Goal: Task Accomplishment & Management: Manage account settings

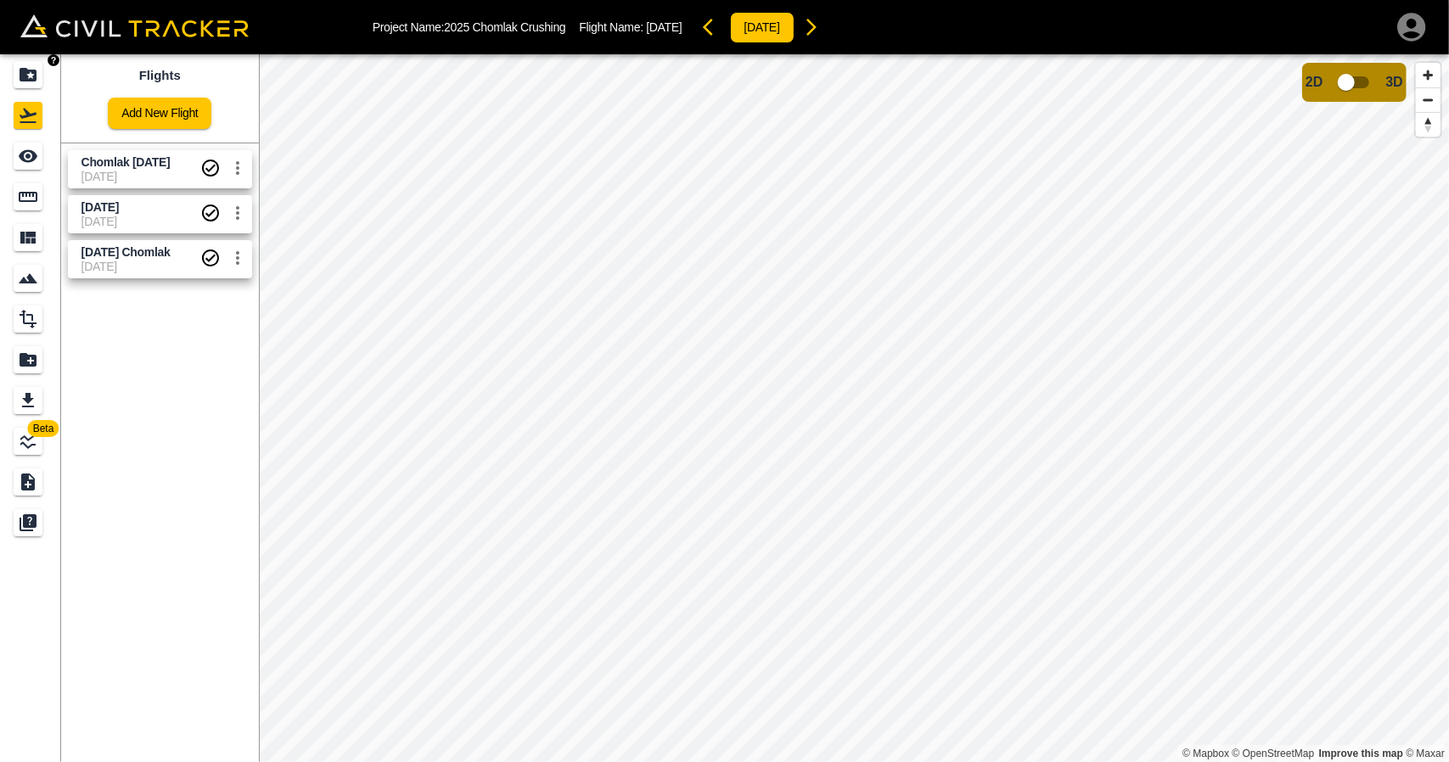
click at [19, 74] on icon "Projects" at bounding box center [28, 75] width 20 height 20
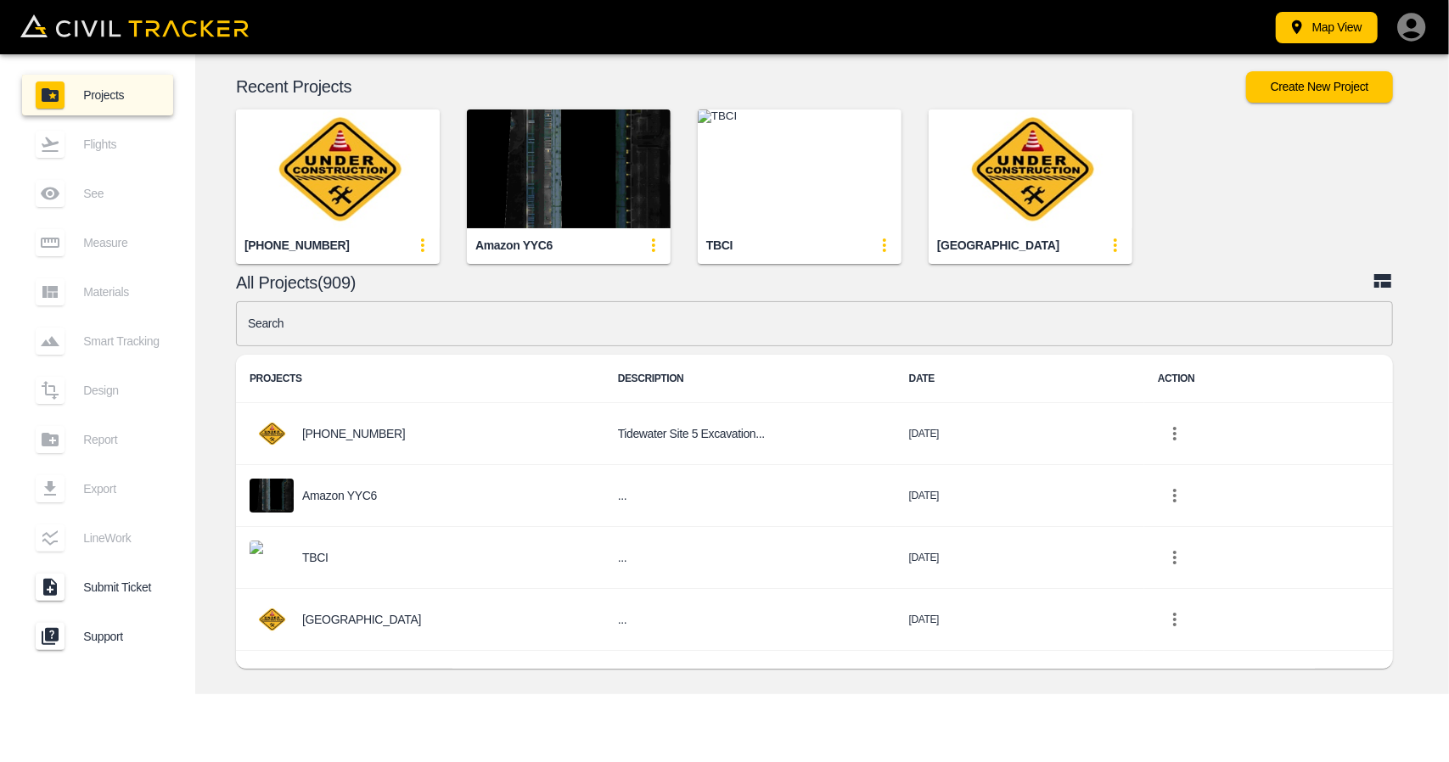
click at [491, 328] on input "text" at bounding box center [814, 323] width 1157 height 45
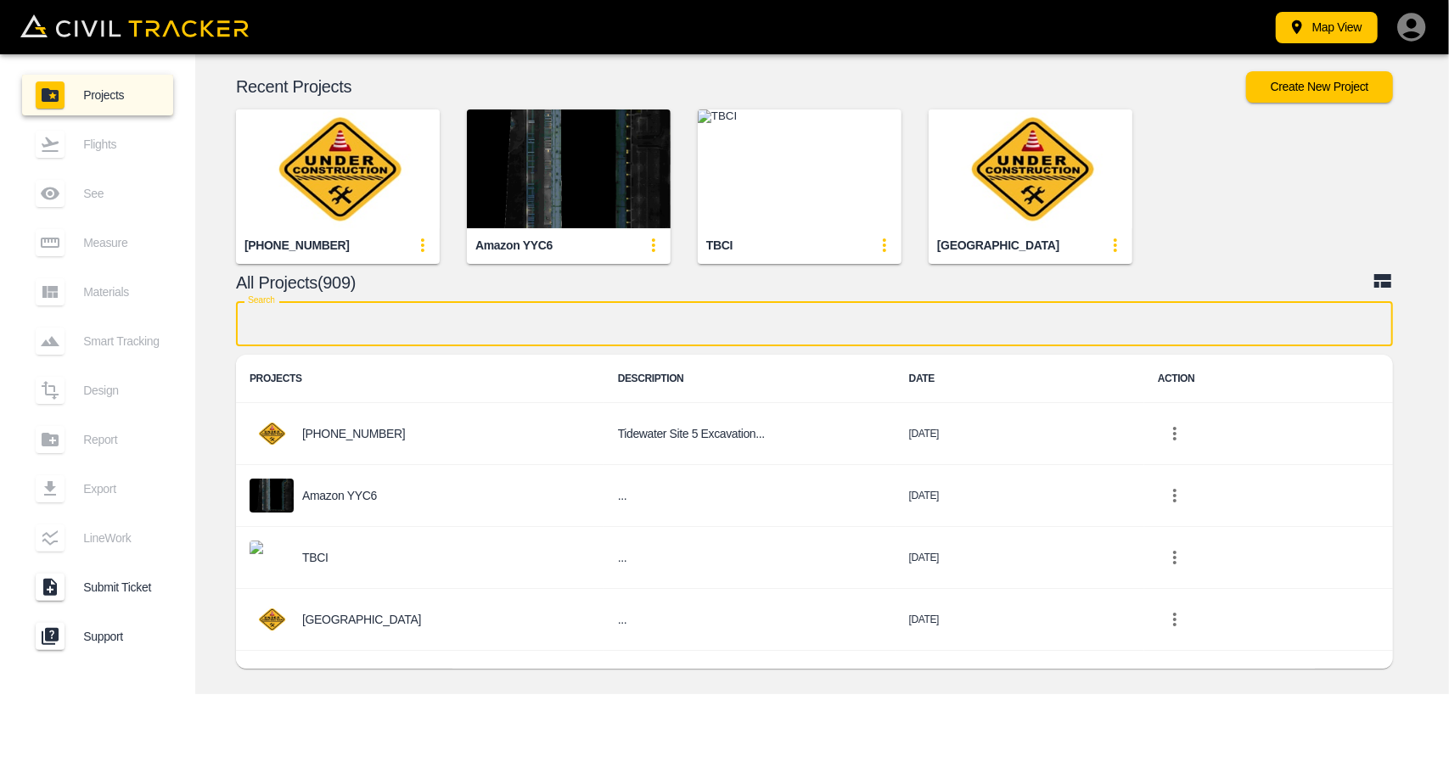
click at [368, 187] on img "button" at bounding box center [338, 169] width 204 height 119
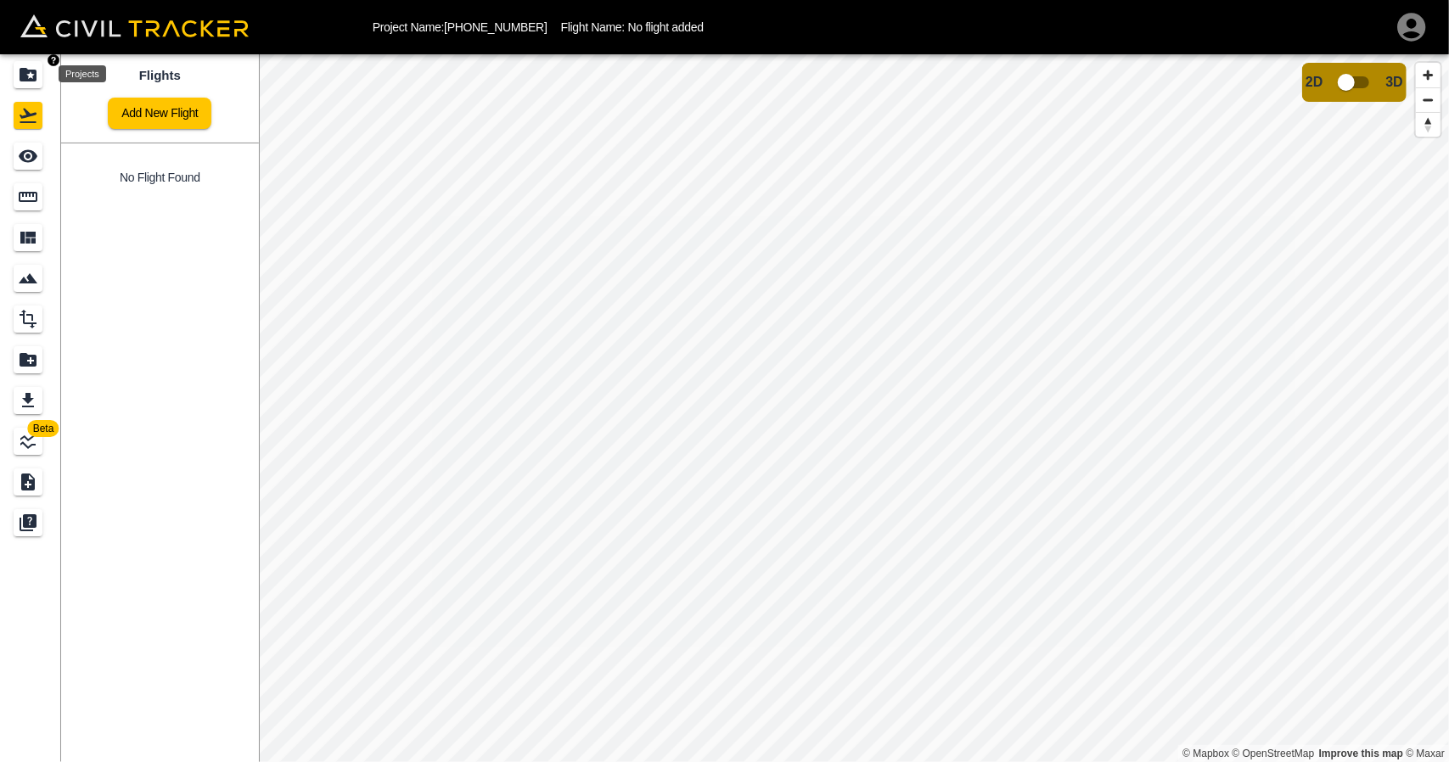
click at [26, 72] on icon "Projects" at bounding box center [28, 75] width 17 height 14
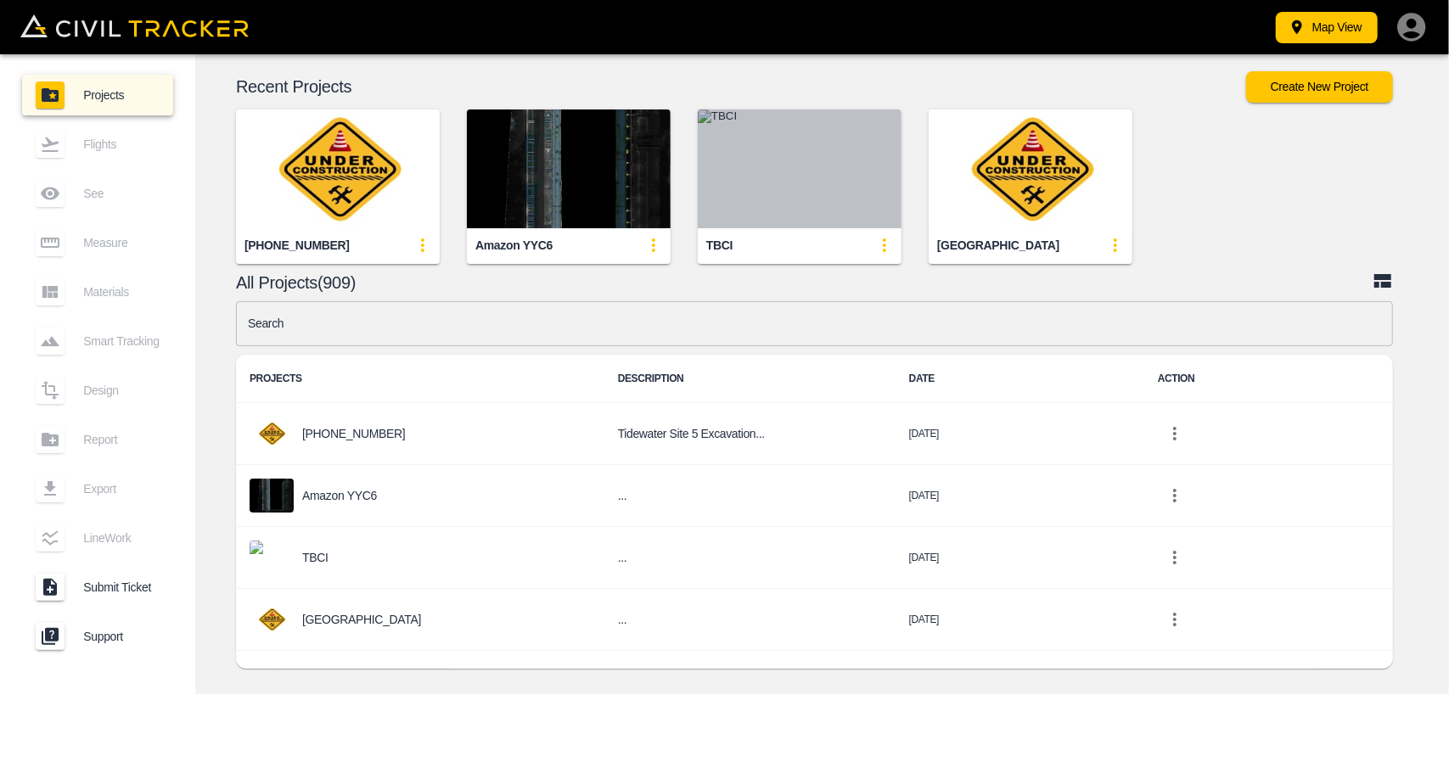
click at [769, 166] on img "button" at bounding box center [800, 169] width 204 height 119
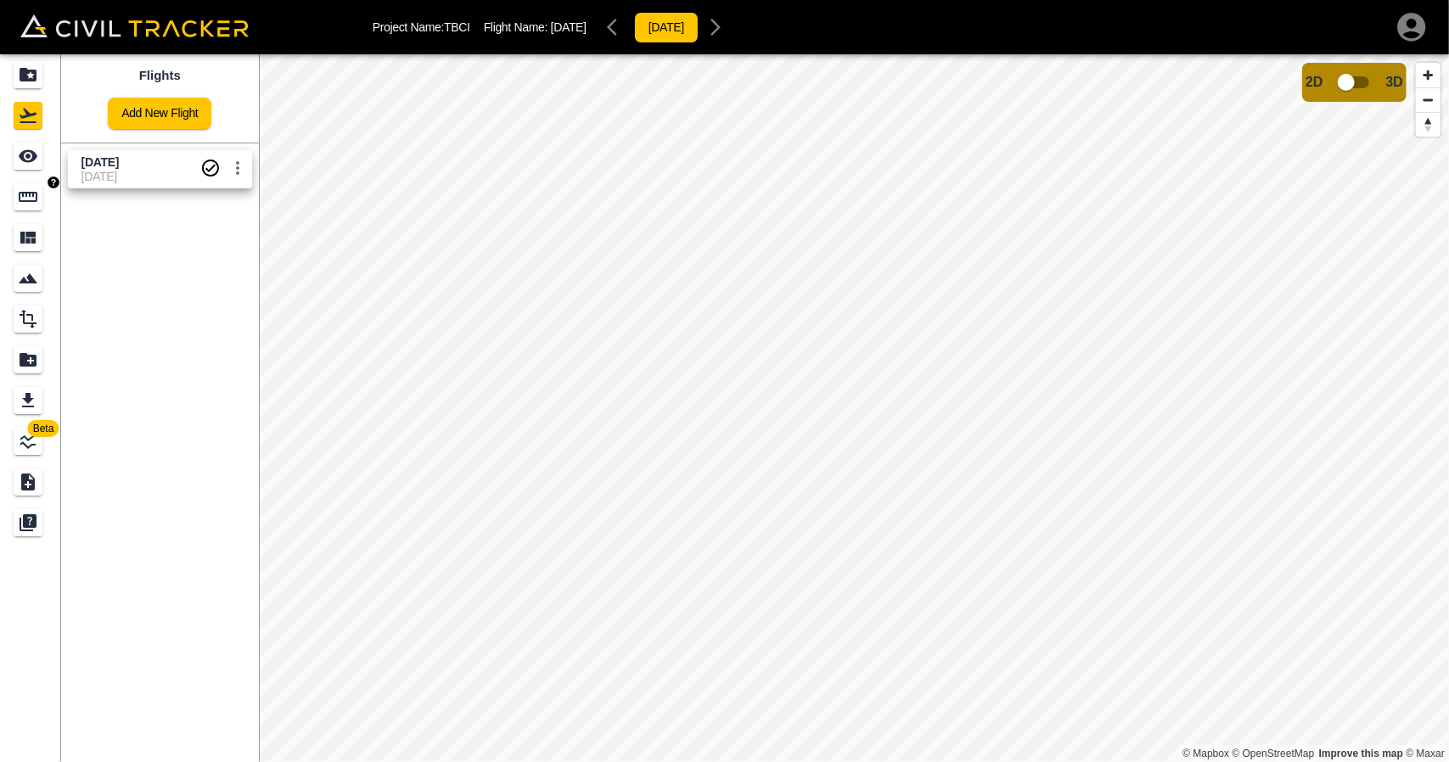
click at [23, 209] on div "Measure" at bounding box center [28, 196] width 29 height 27
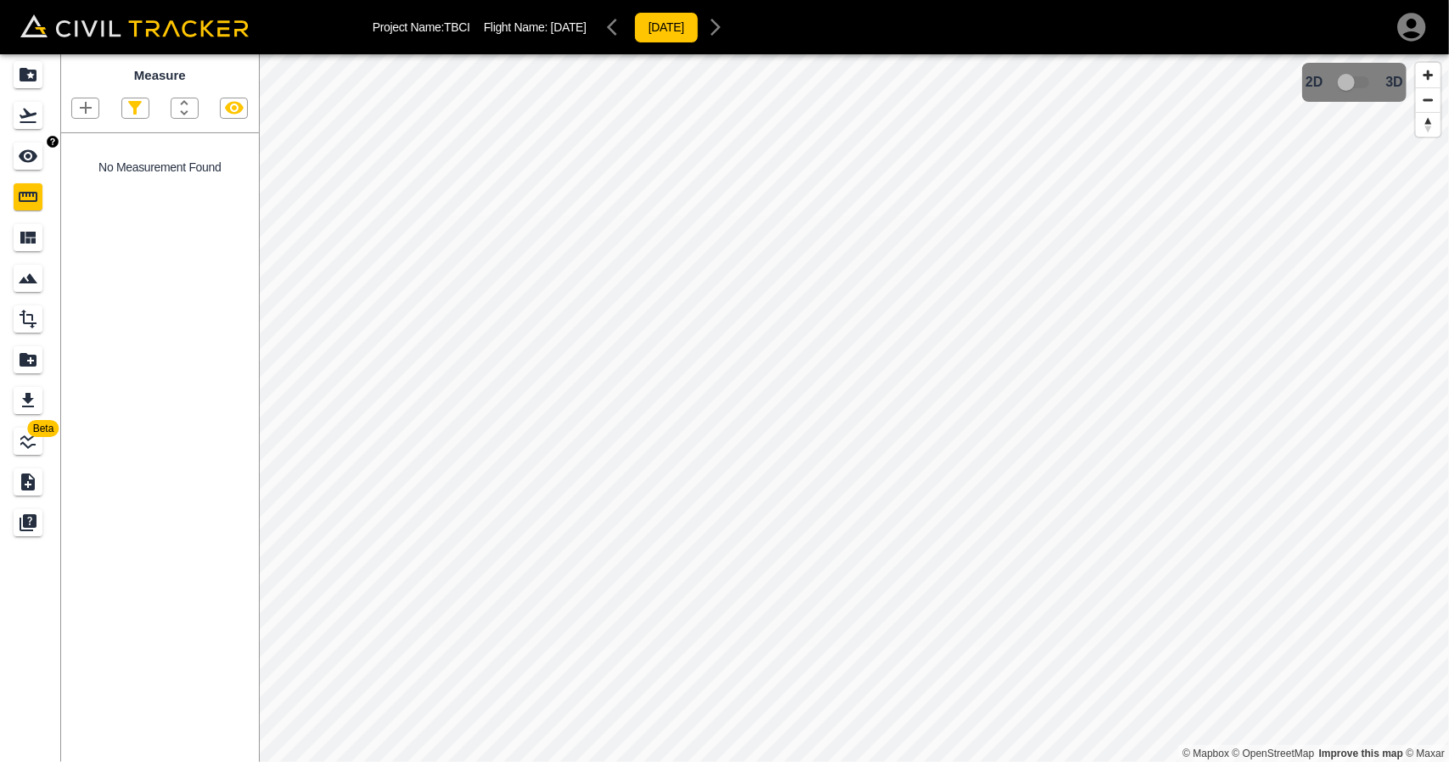
click at [25, 155] on icon "See" at bounding box center [28, 156] width 19 height 13
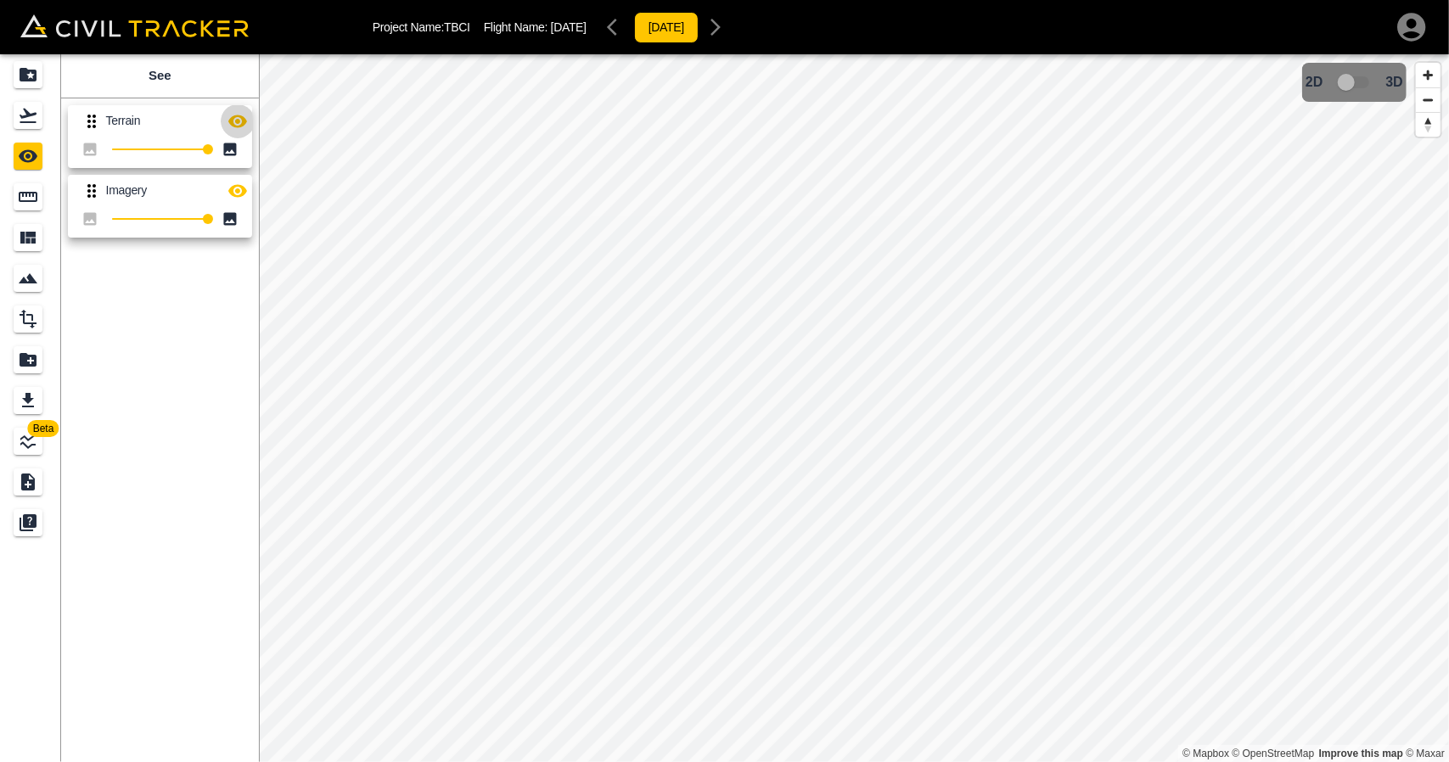
click at [236, 128] on icon "button" at bounding box center [238, 121] width 20 height 20
click at [31, 87] on div "Projects" at bounding box center [28, 74] width 29 height 27
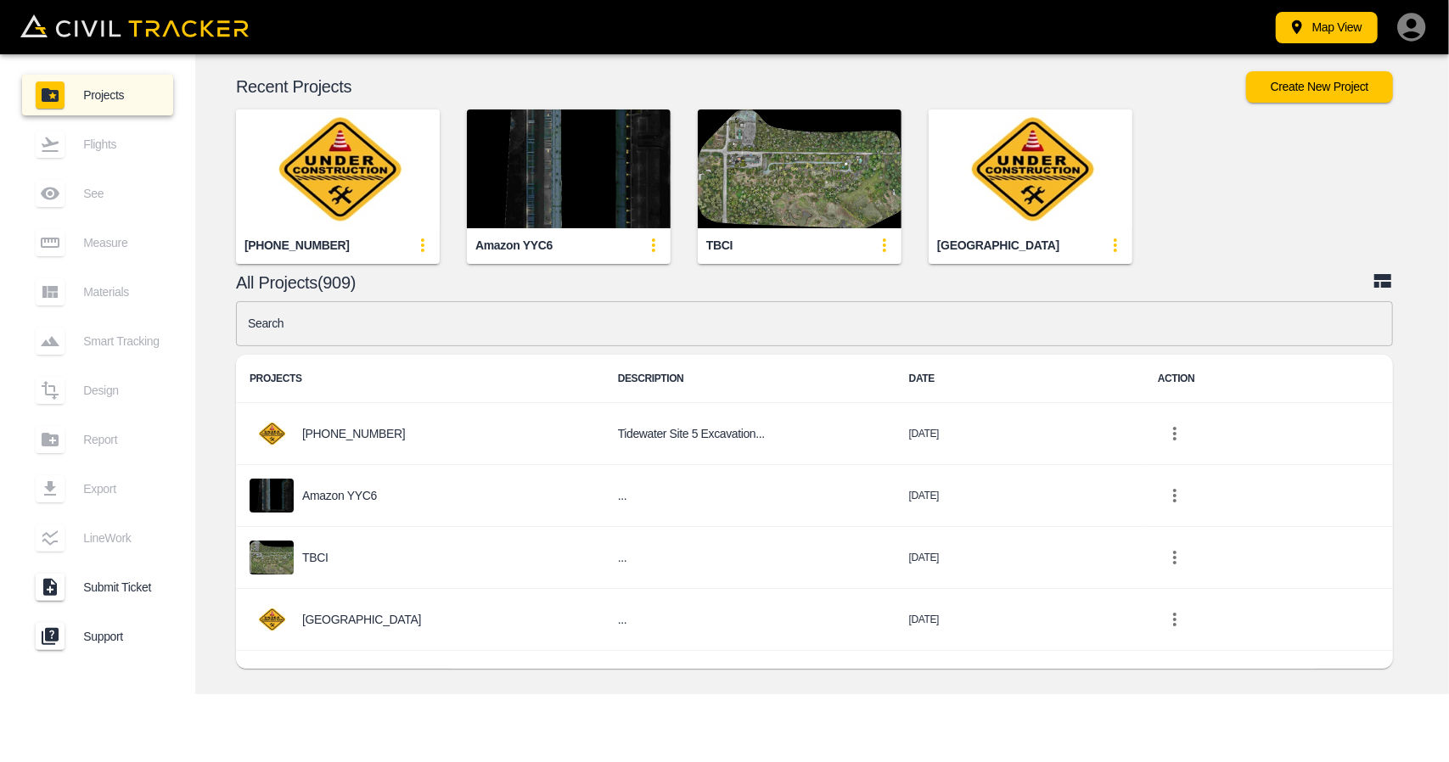
click at [487, 320] on input "text" at bounding box center [814, 323] width 1157 height 45
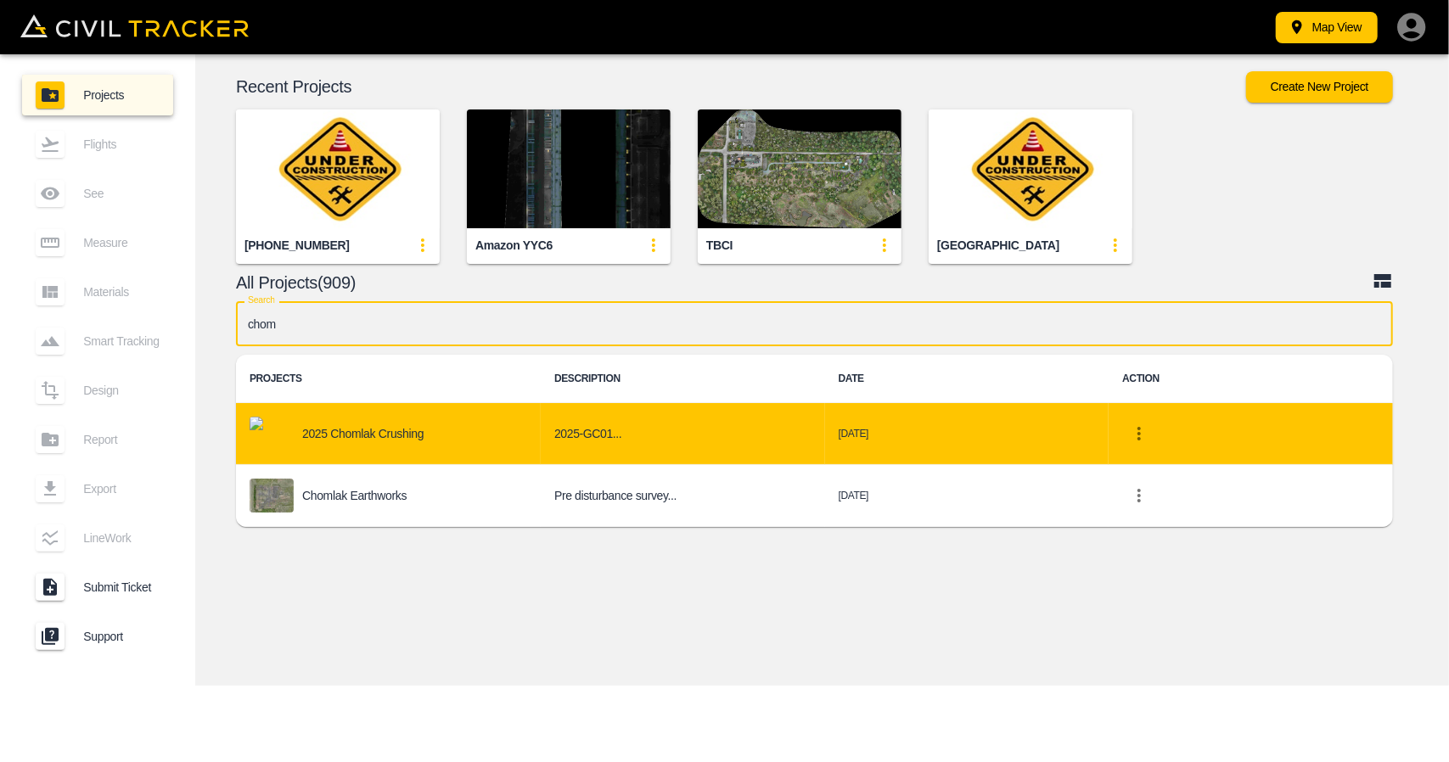
type input "chom"
click at [452, 432] on div "2025 Chomlak Crushing" at bounding box center [389, 434] width 278 height 34
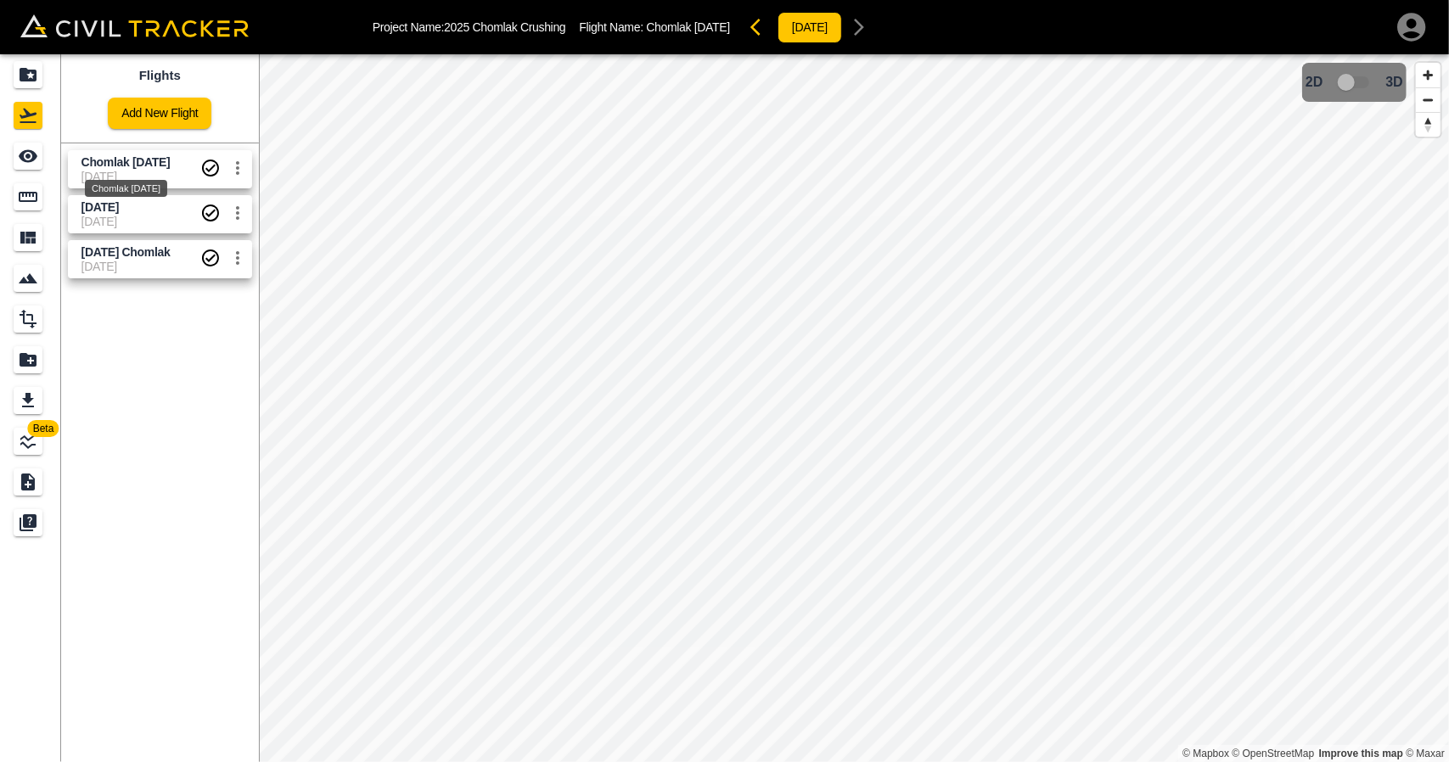
click at [143, 165] on span "Chomlak [DATE]" at bounding box center [125, 162] width 89 height 14
click at [41, 203] on div "Measure" at bounding box center [28, 196] width 29 height 27
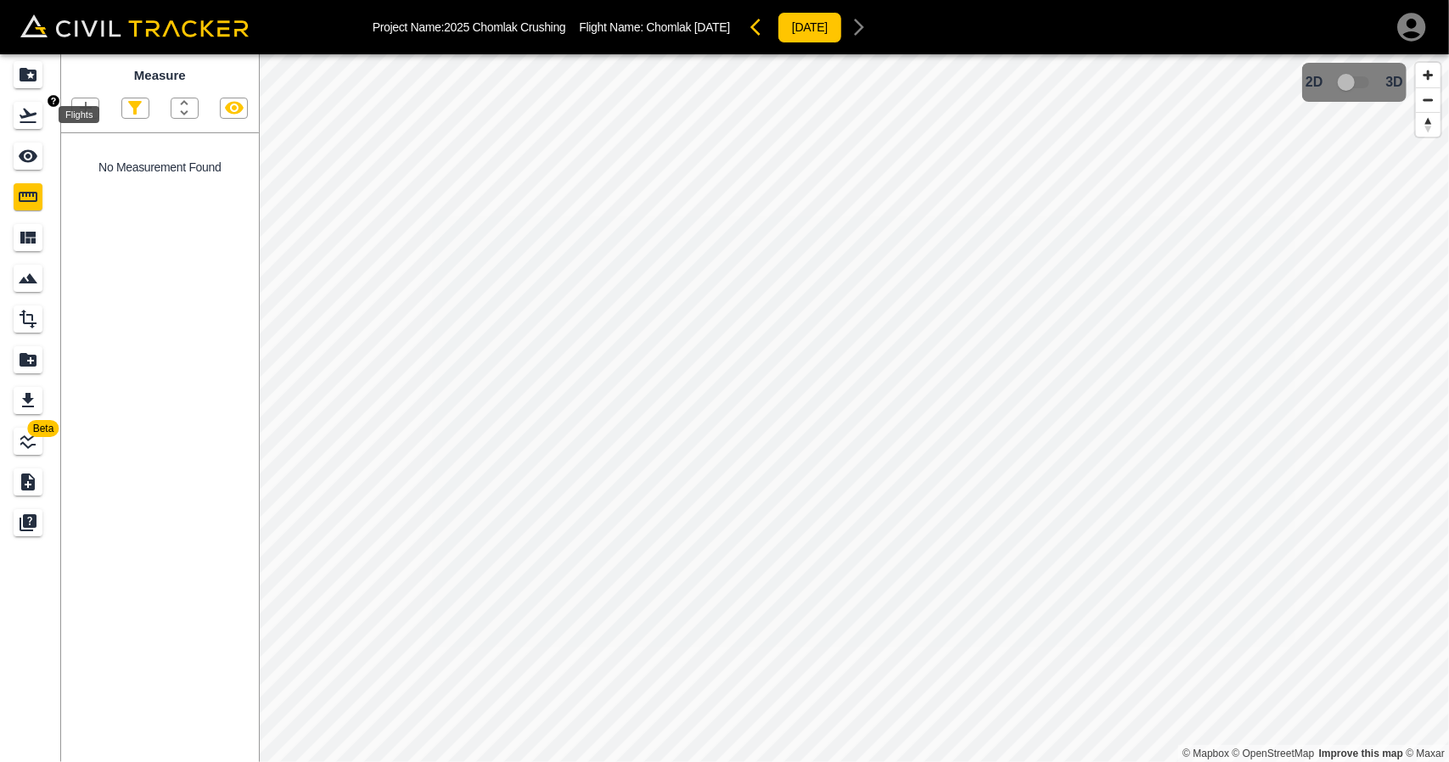
click at [25, 116] on icon "Flights" at bounding box center [28, 116] width 17 height 14
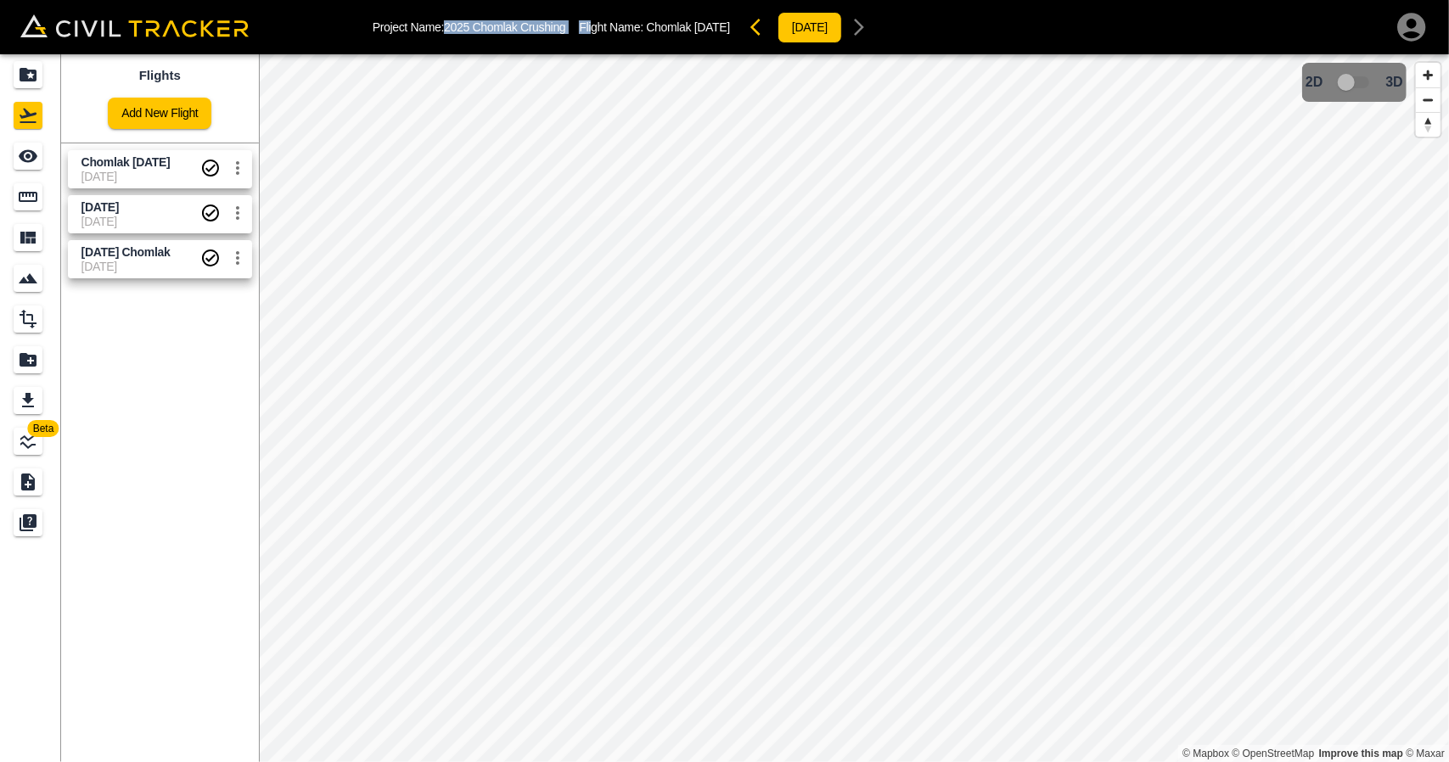
drag, startPoint x: 444, startPoint y: 30, endPoint x: 596, endPoint y: 32, distance: 152.0
click at [594, 28] on div "Project Name: 2025 Chomlak Crushing Flight Name: Chomlak Oct 1 2025 2025-10-01" at bounding box center [624, 27] width 503 height 34
click at [477, 37] on div "Project Name: 2025 Chomlak Crushing Flight Name: Chomlak Oct 1 2025 2025-10-01" at bounding box center [624, 27] width 503 height 34
drag, startPoint x: 450, startPoint y: 26, endPoint x: 570, endPoint y: 52, distance: 123.2
click at [572, 31] on div "Project Name: 2025 Chomlak Crushing Flight Name: Chomlak Oct 1 2025 2025-10-01" at bounding box center [624, 27] width 503 height 34
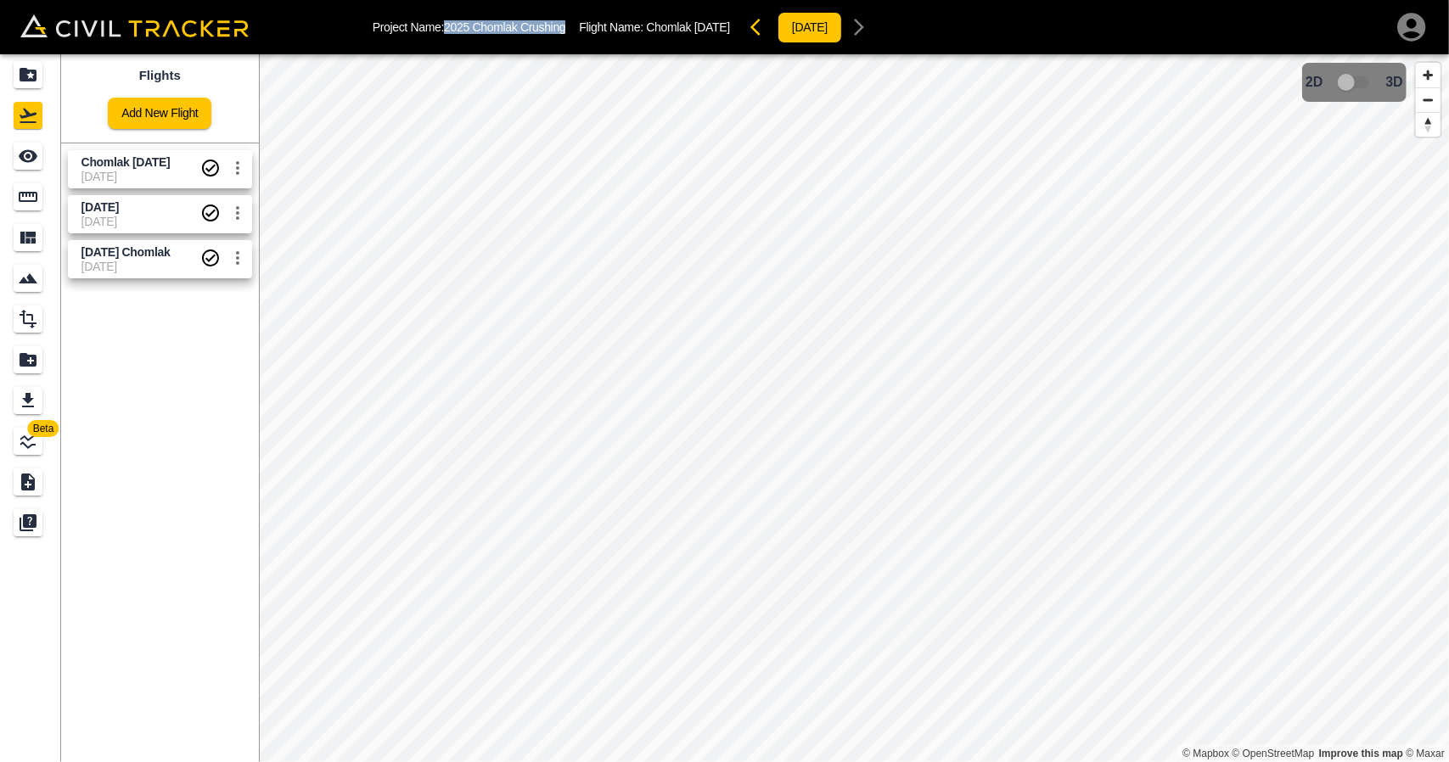
copy p "2025 Chomlak Crushing"
click at [34, 194] on icon "Measure" at bounding box center [28, 197] width 19 height 10
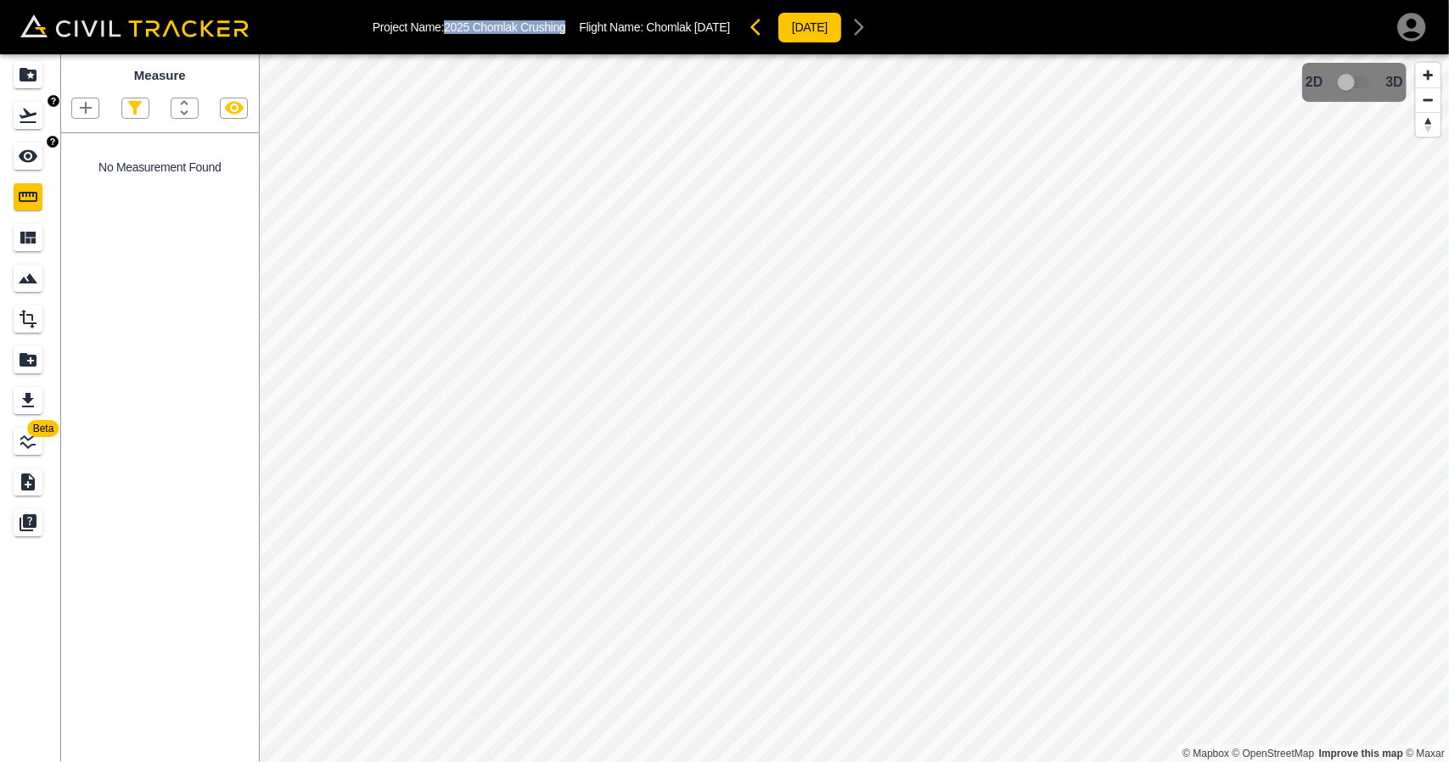
click at [27, 122] on icon "Flights" at bounding box center [28, 116] width 17 height 14
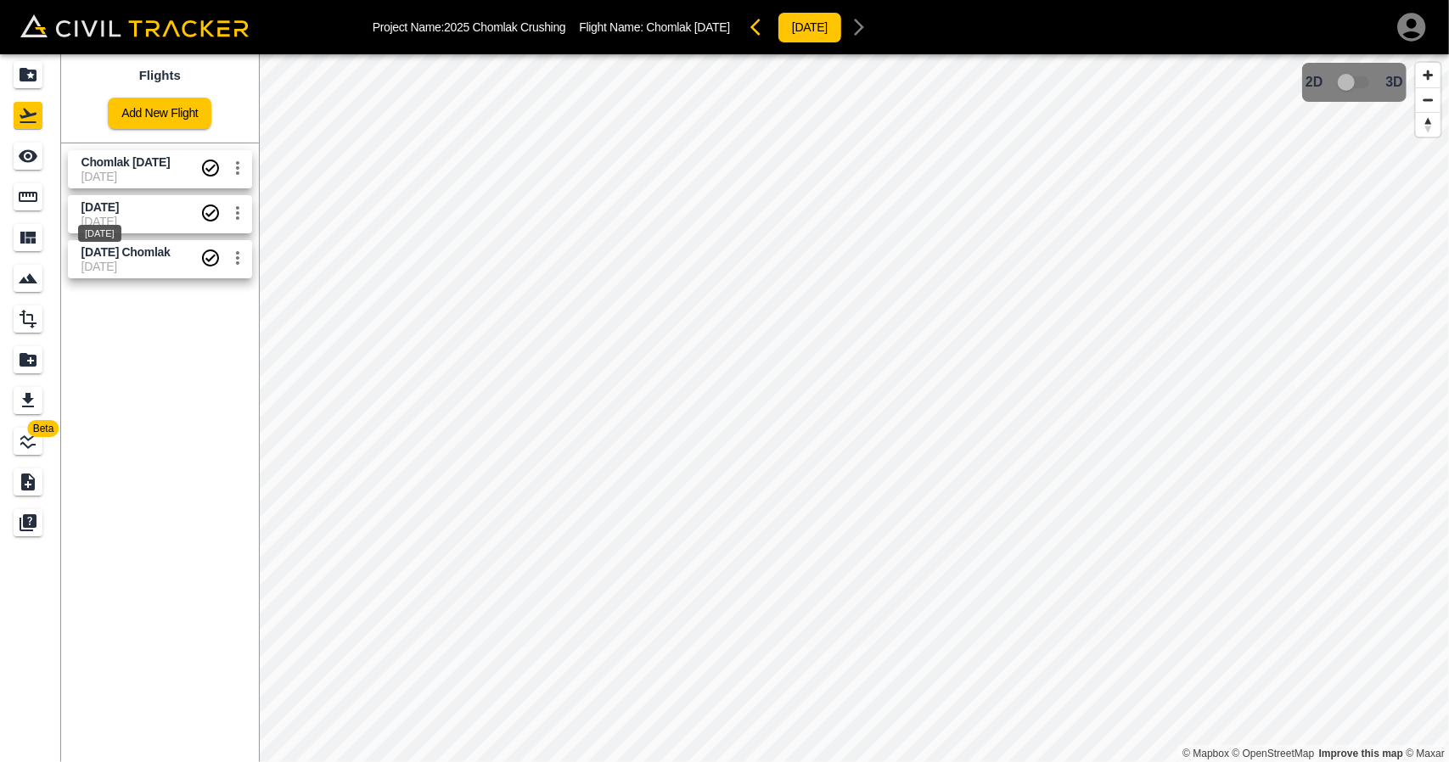
click at [98, 201] on span "[DATE]" at bounding box center [99, 207] width 37 height 14
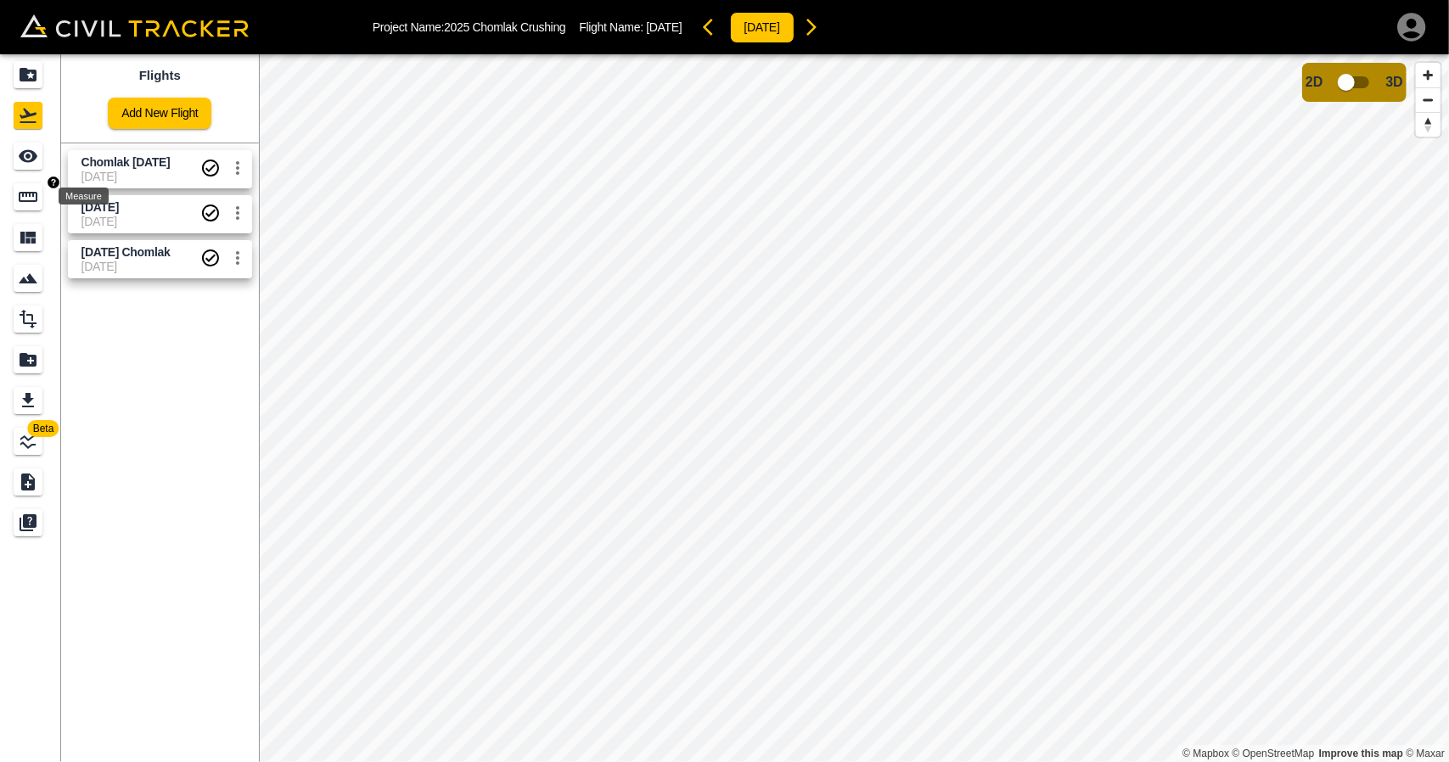
click at [28, 184] on div "Measure" at bounding box center [28, 196] width 29 height 27
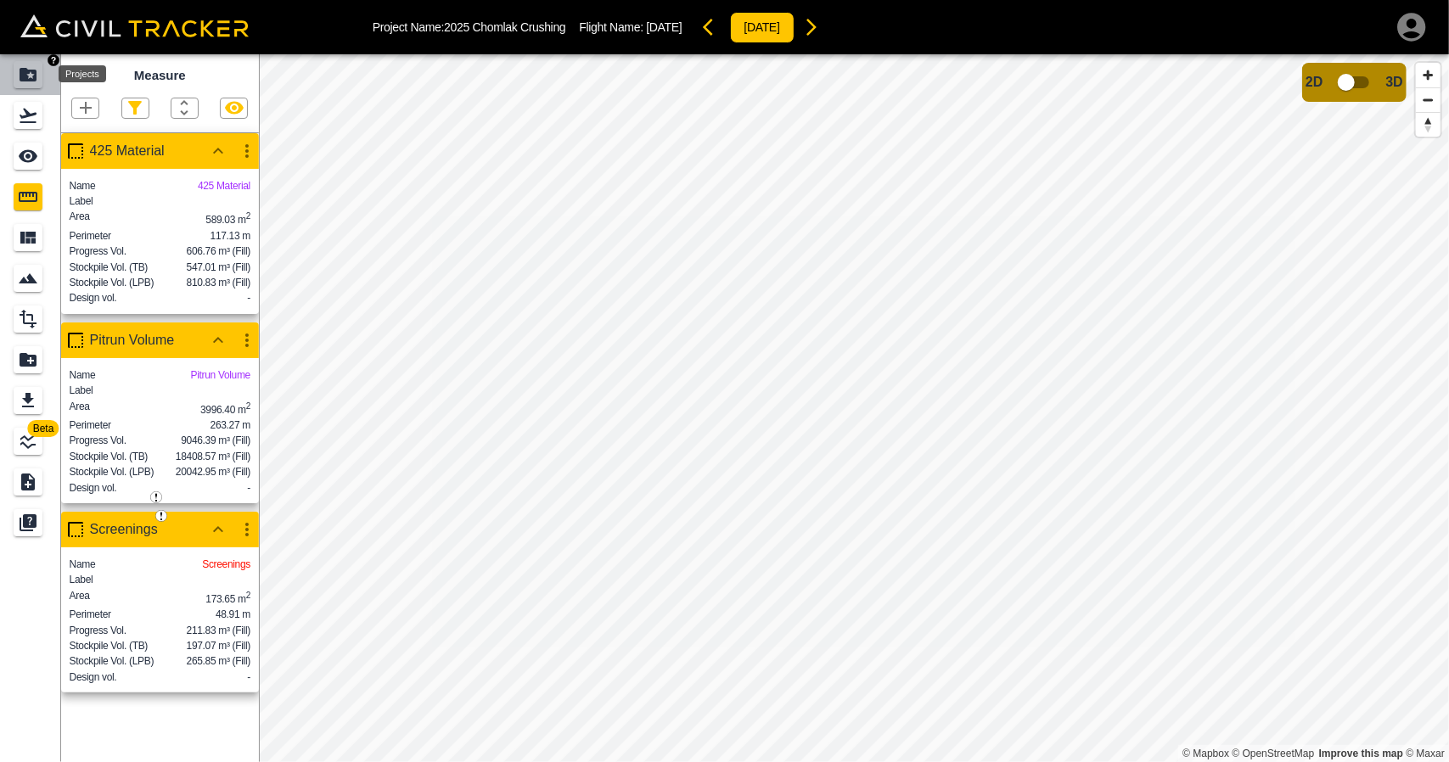
click at [25, 84] on icon "Projects" at bounding box center [28, 75] width 20 height 20
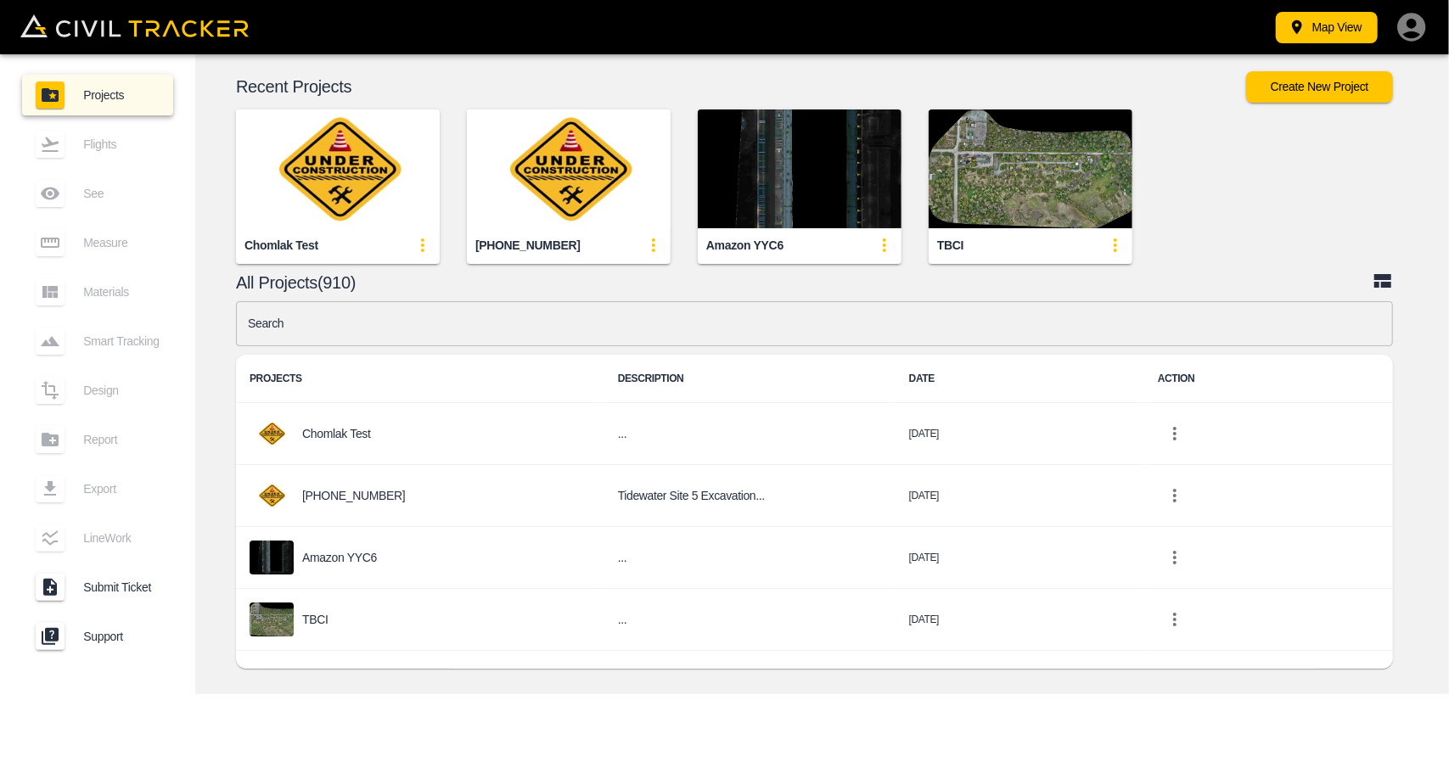
click at [341, 137] on img "button" at bounding box center [338, 169] width 204 height 119
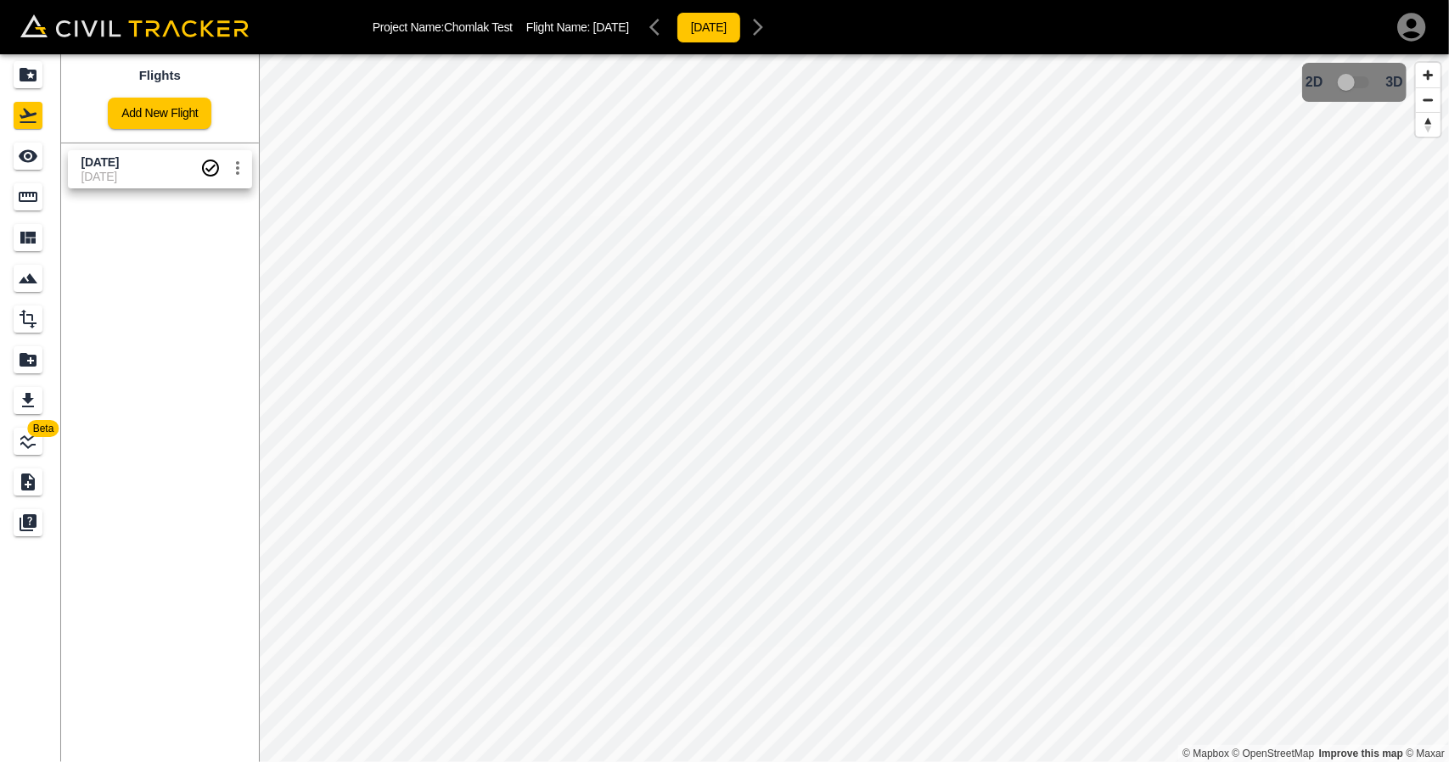
click at [154, 166] on span "[DATE]" at bounding box center [140, 163] width 119 height 16
click at [0, 170] on link at bounding box center [30, 156] width 61 height 41
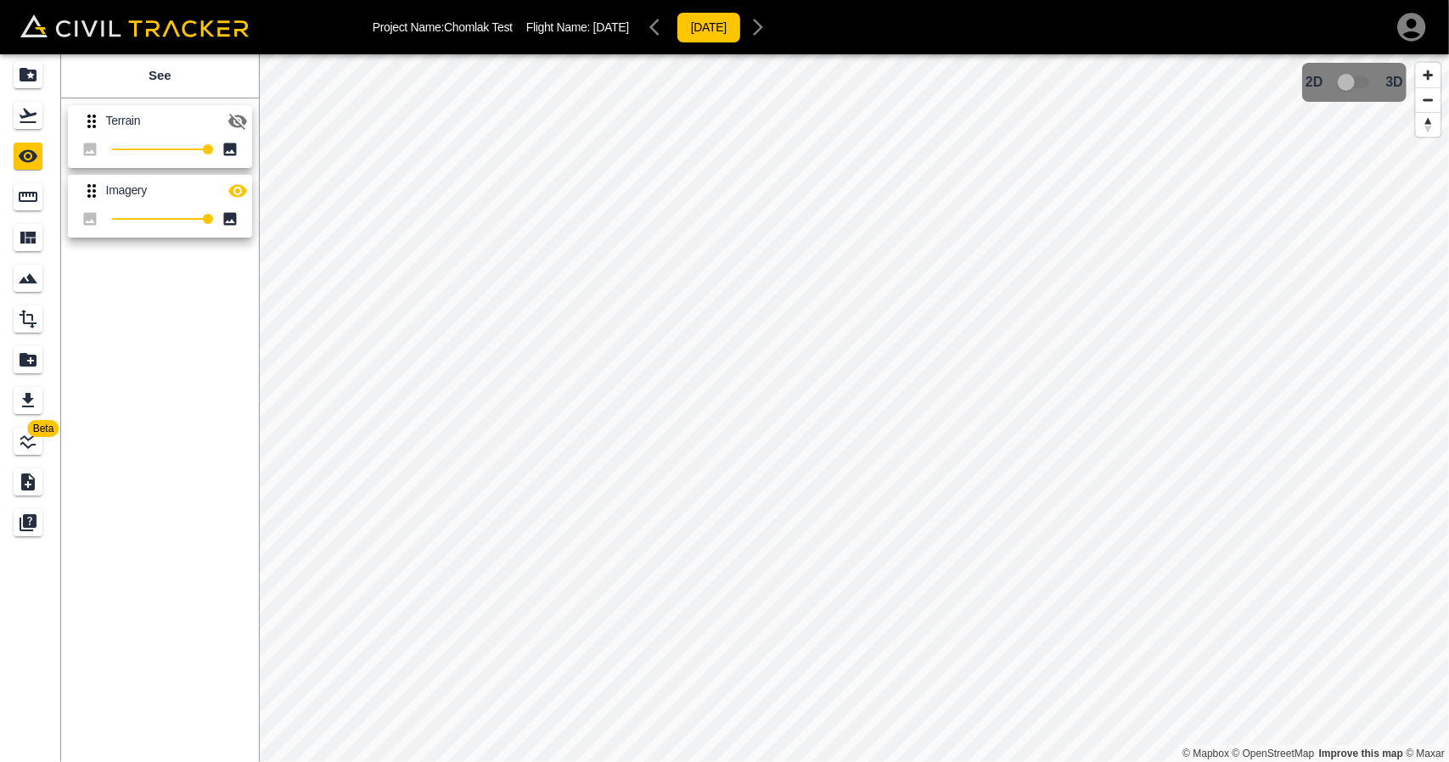
click at [251, 123] on button "button" at bounding box center [238, 121] width 34 height 34
click at [239, 182] on icon "button" at bounding box center [238, 191] width 20 height 20
click at [14, 189] on div "Measure" at bounding box center [28, 196] width 29 height 27
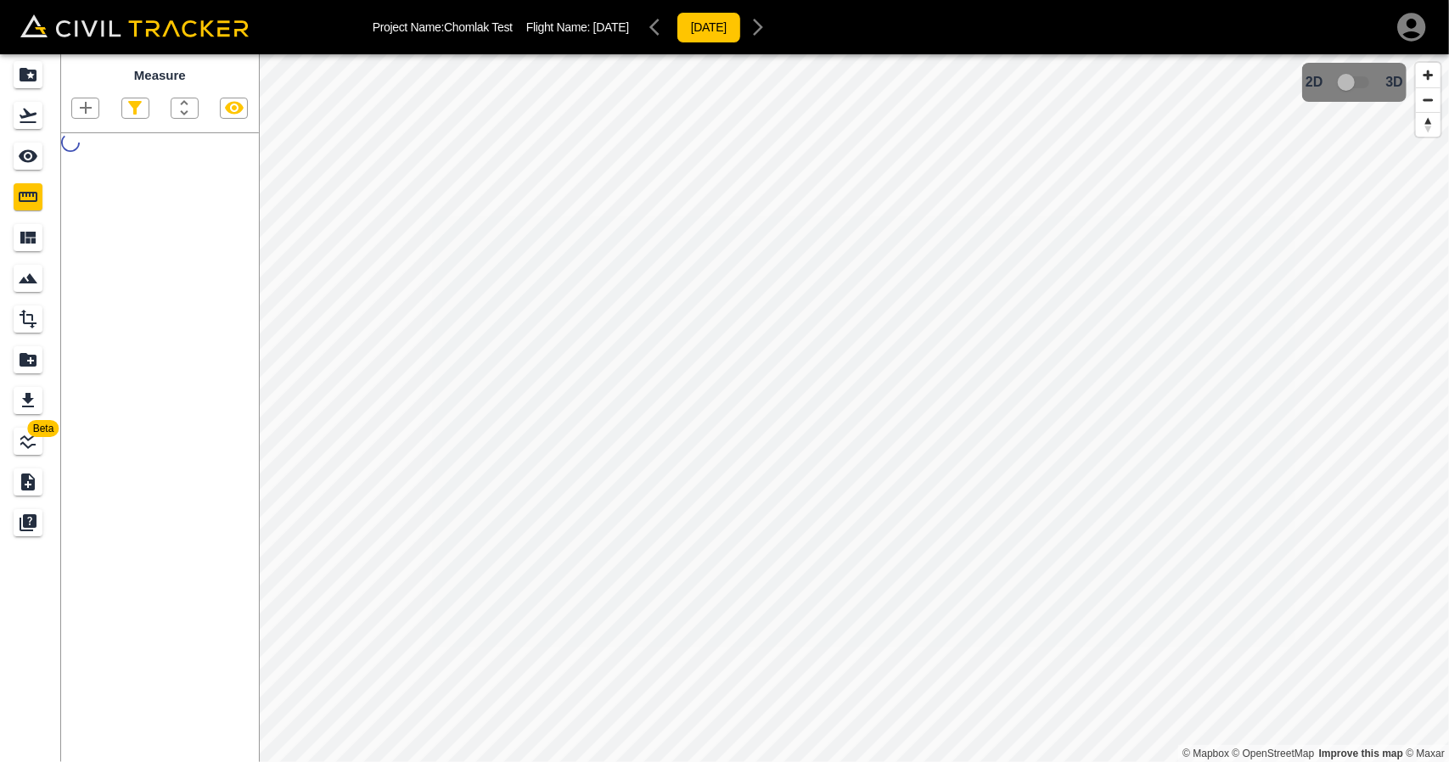
click at [83, 111] on icon "button" at bounding box center [86, 108] width 20 height 20
click at [98, 187] on p "Polygon" at bounding box center [81, 190] width 41 height 14
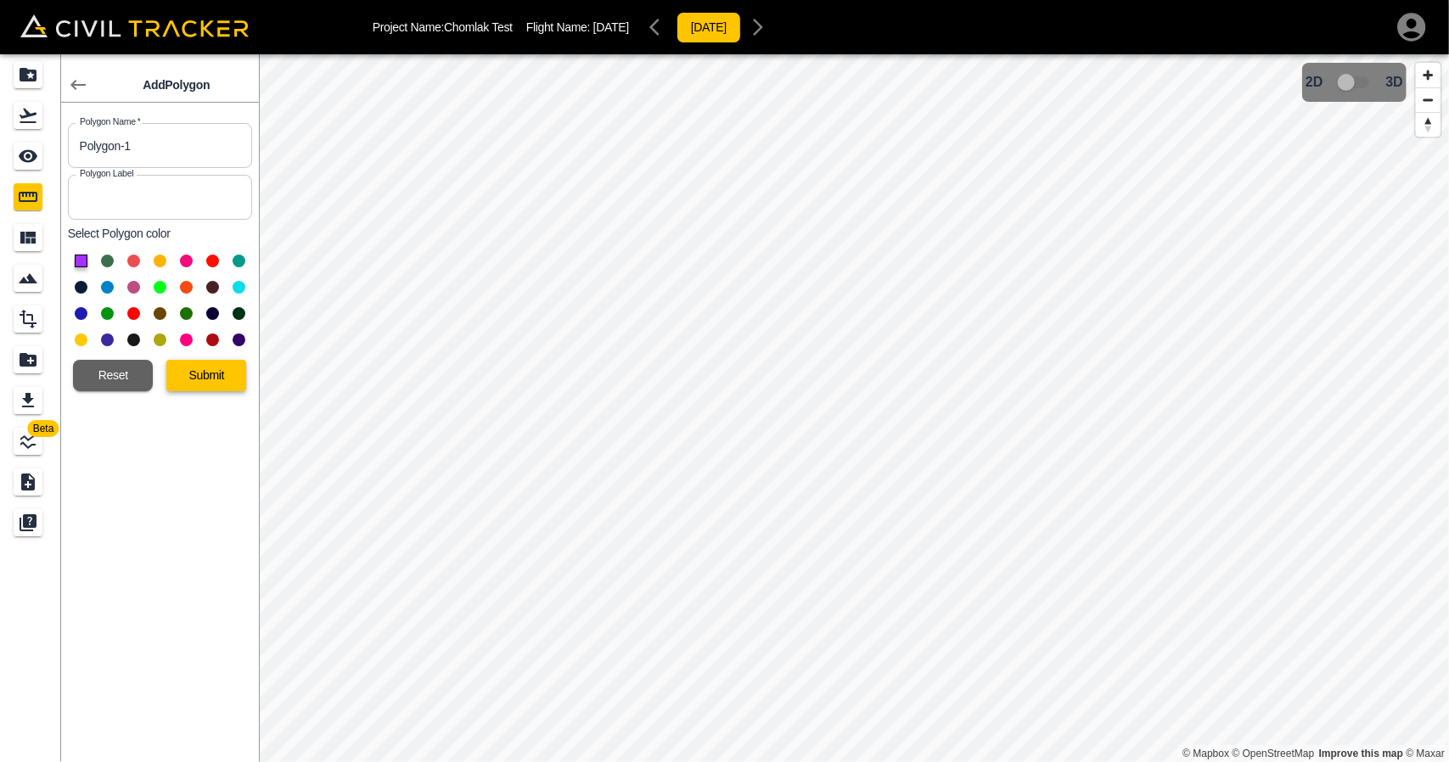
click at [219, 378] on button "Submit" at bounding box center [206, 375] width 80 height 31
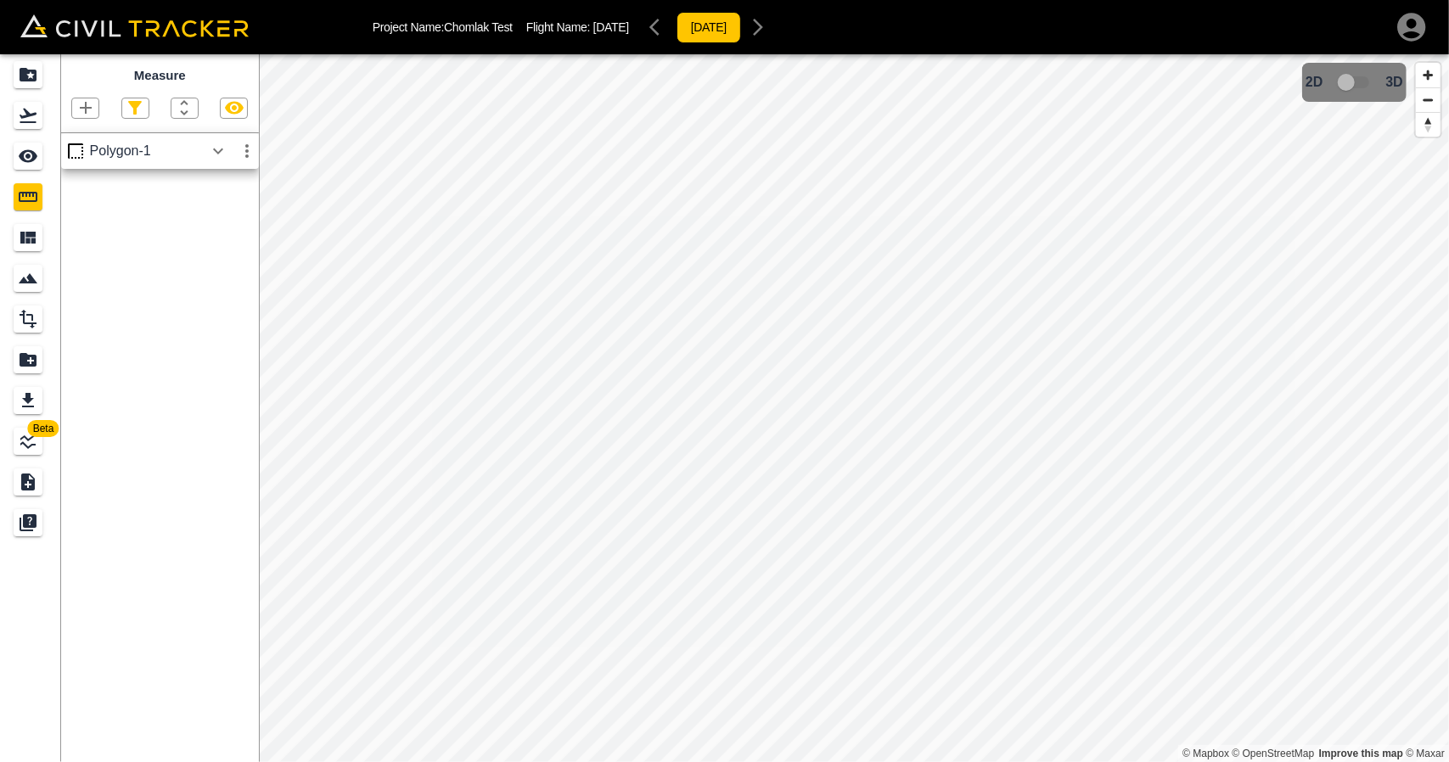
click at [216, 152] on icon "button" at bounding box center [218, 151] width 10 height 6
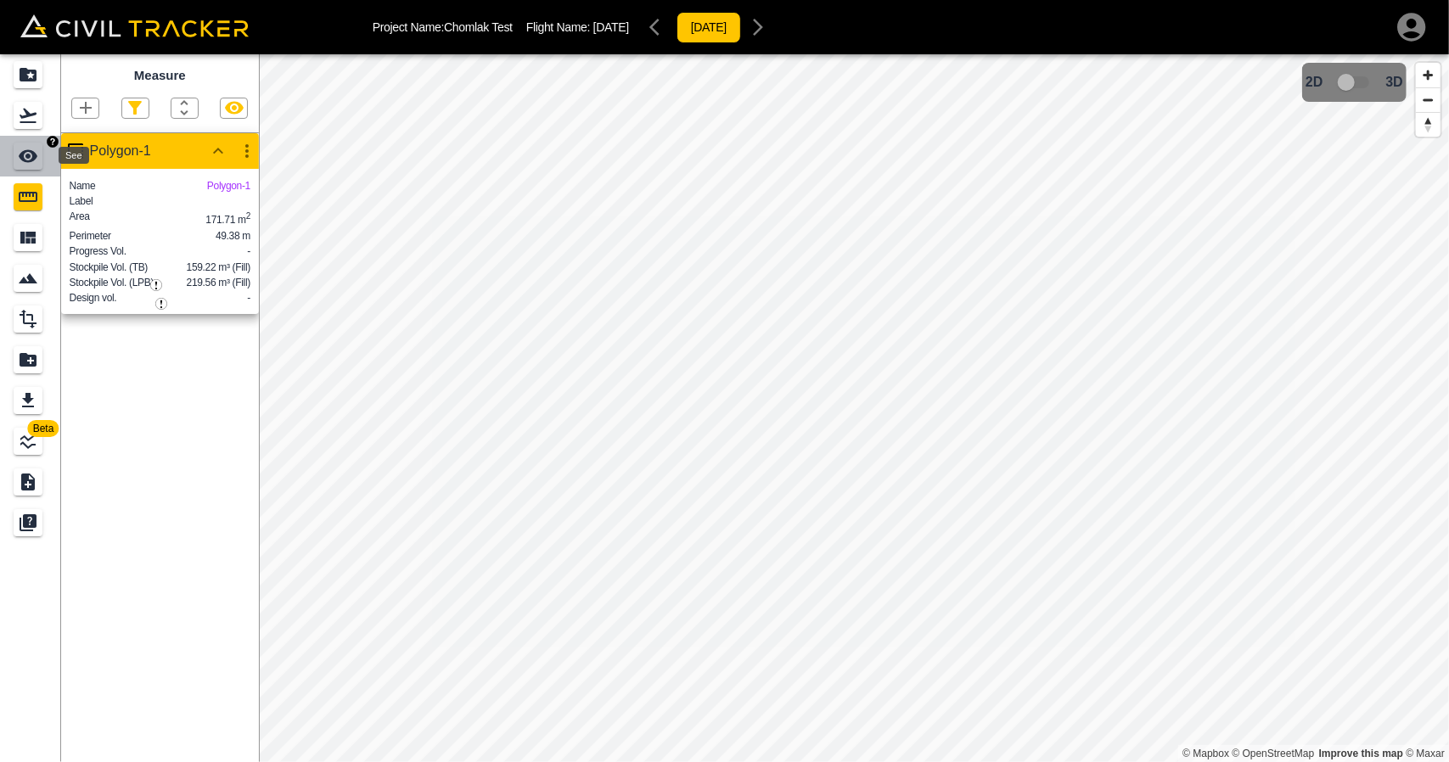
click at [21, 156] on icon "See" at bounding box center [28, 156] width 19 height 13
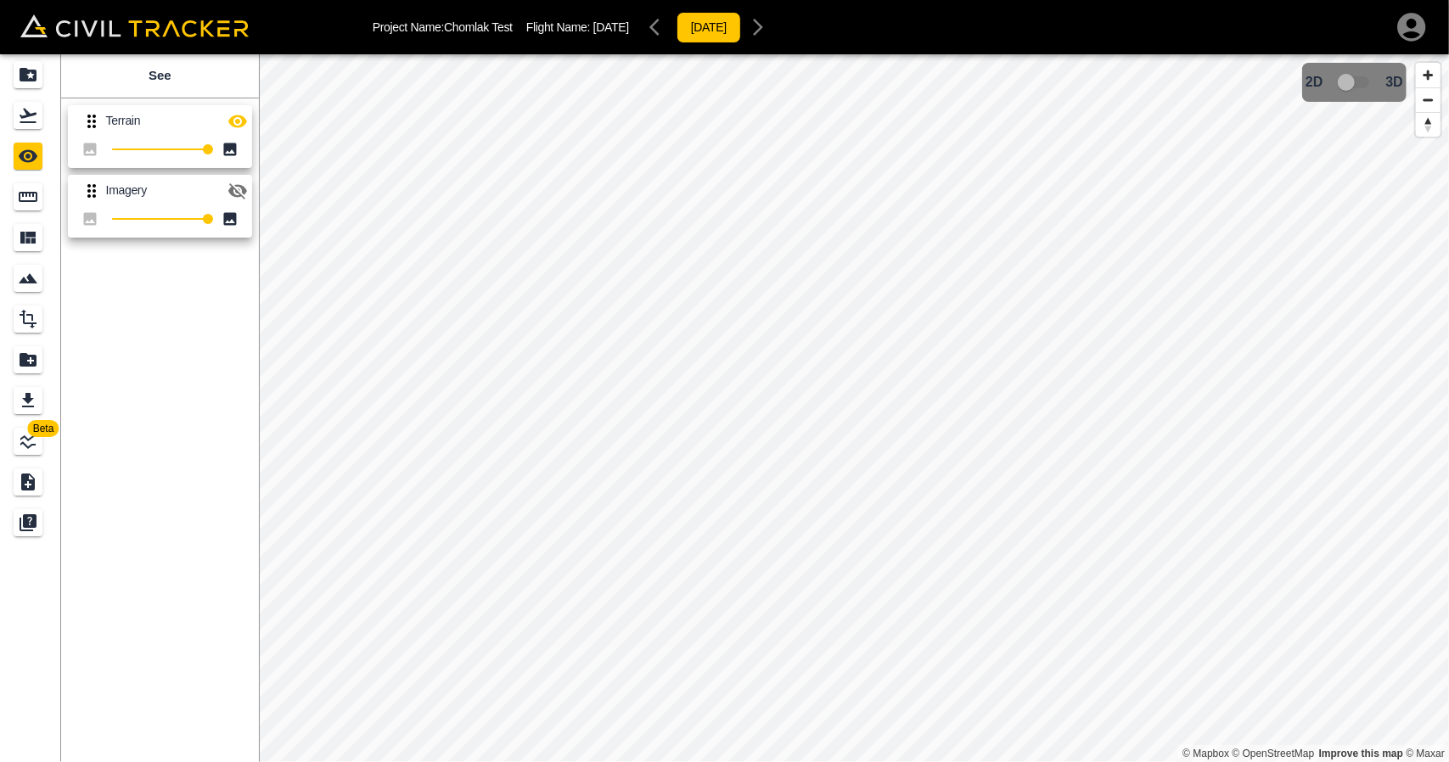
click at [234, 183] on icon "button" at bounding box center [238, 191] width 20 height 20
click at [239, 123] on icon "button" at bounding box center [238, 121] width 20 height 20
click at [30, 203] on icon "Measure" at bounding box center [28, 197] width 20 height 20
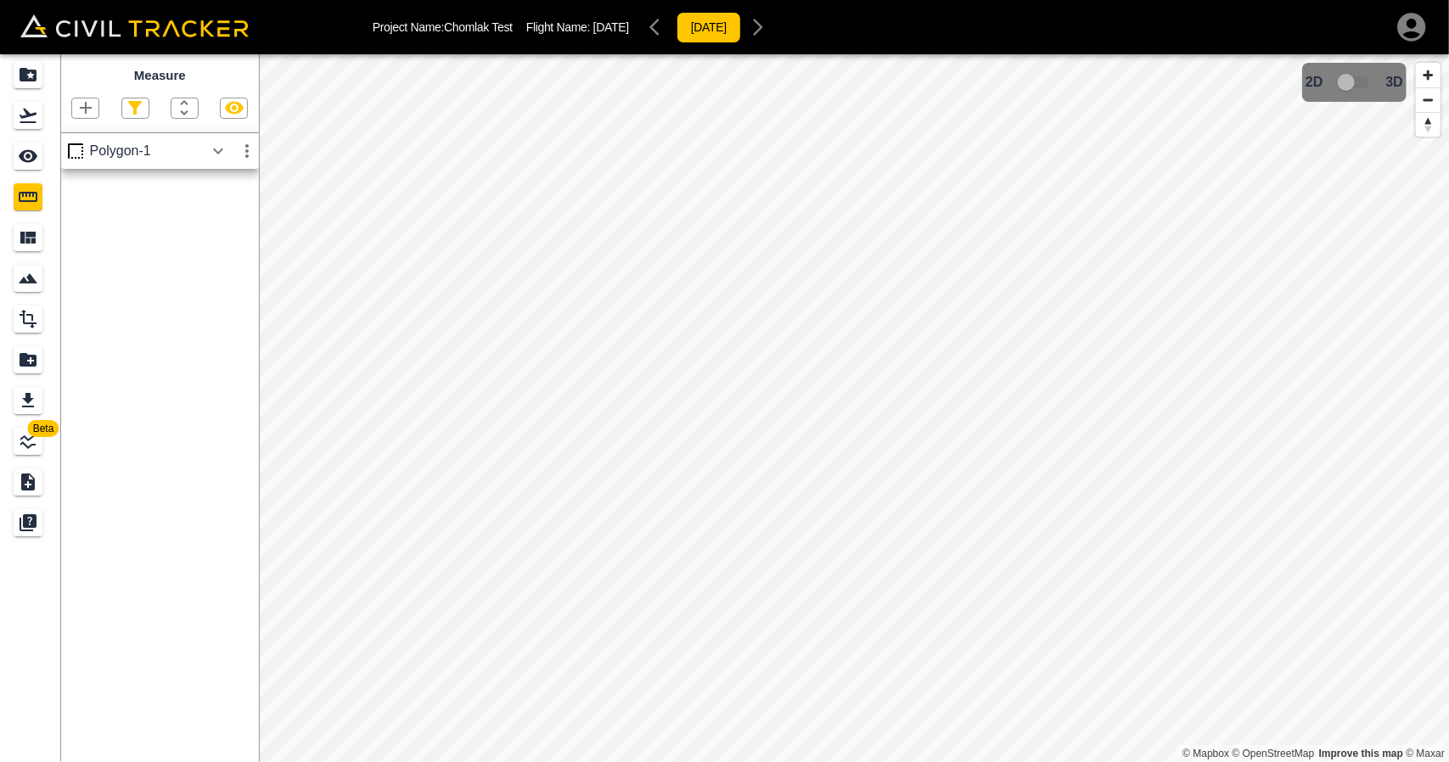
click at [244, 150] on icon "button" at bounding box center [247, 151] width 20 height 20
click at [206, 213] on div at bounding box center [190, 216] width 48 height 34
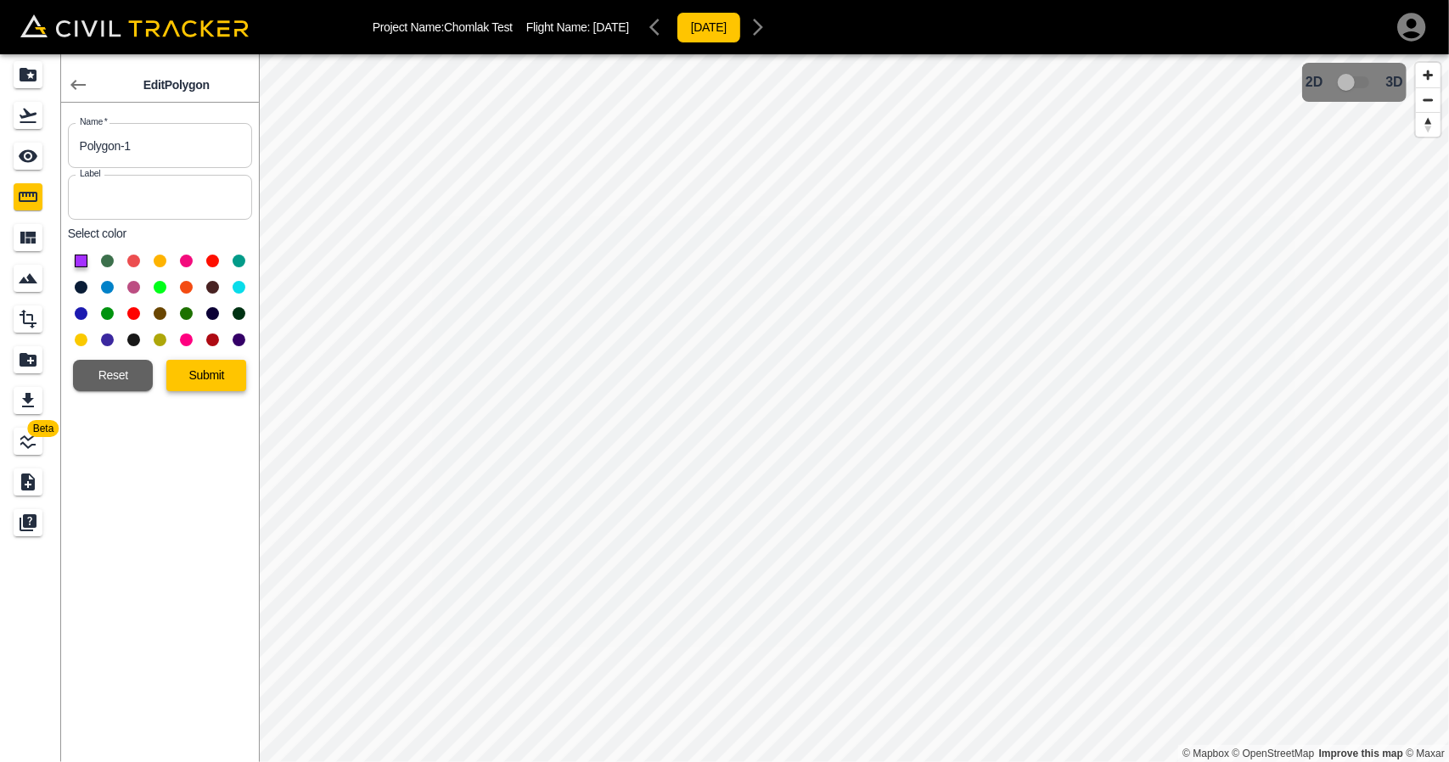
click at [218, 375] on button "Submit" at bounding box center [206, 375] width 80 height 31
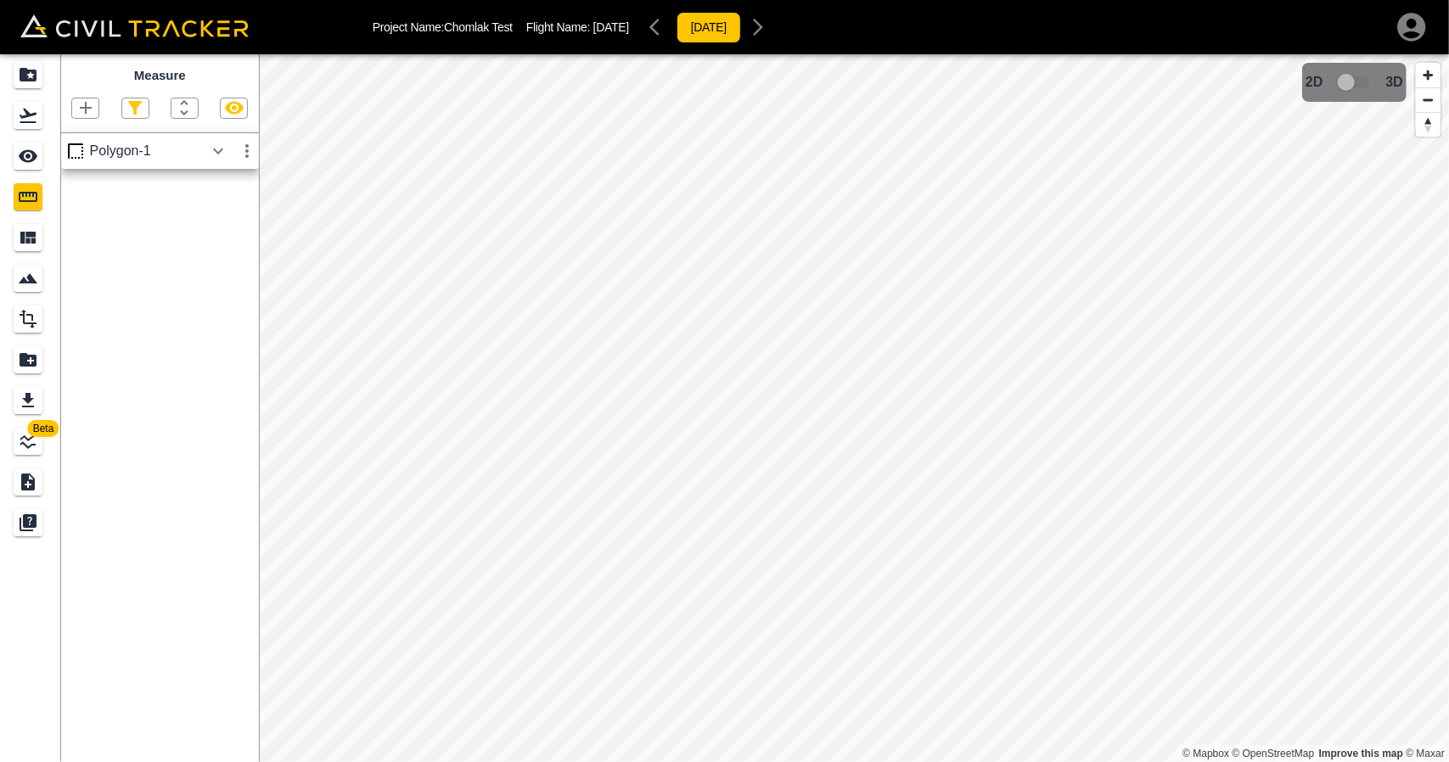
click at [209, 161] on icon "button" at bounding box center [218, 151] width 20 height 20
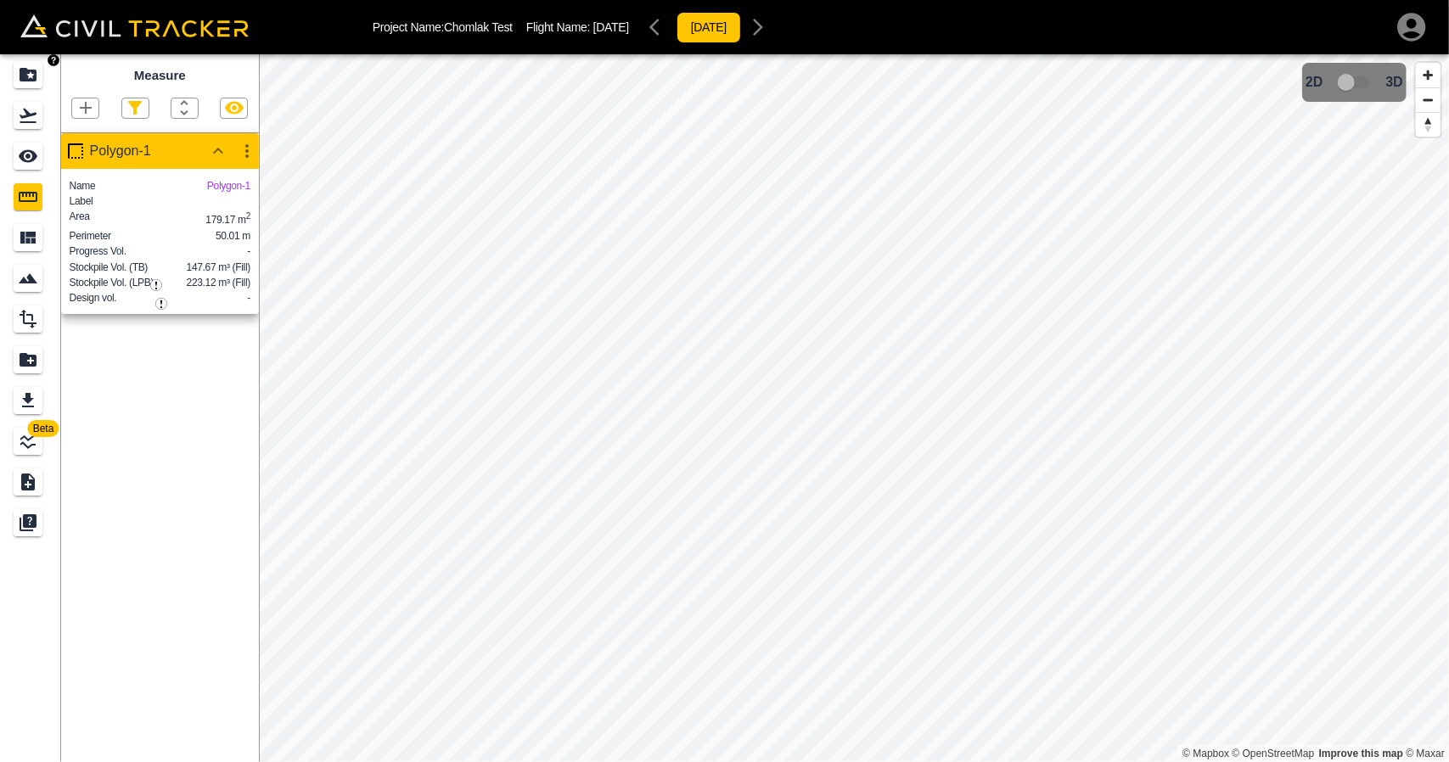
click at [20, 67] on icon "Projects" at bounding box center [28, 75] width 20 height 20
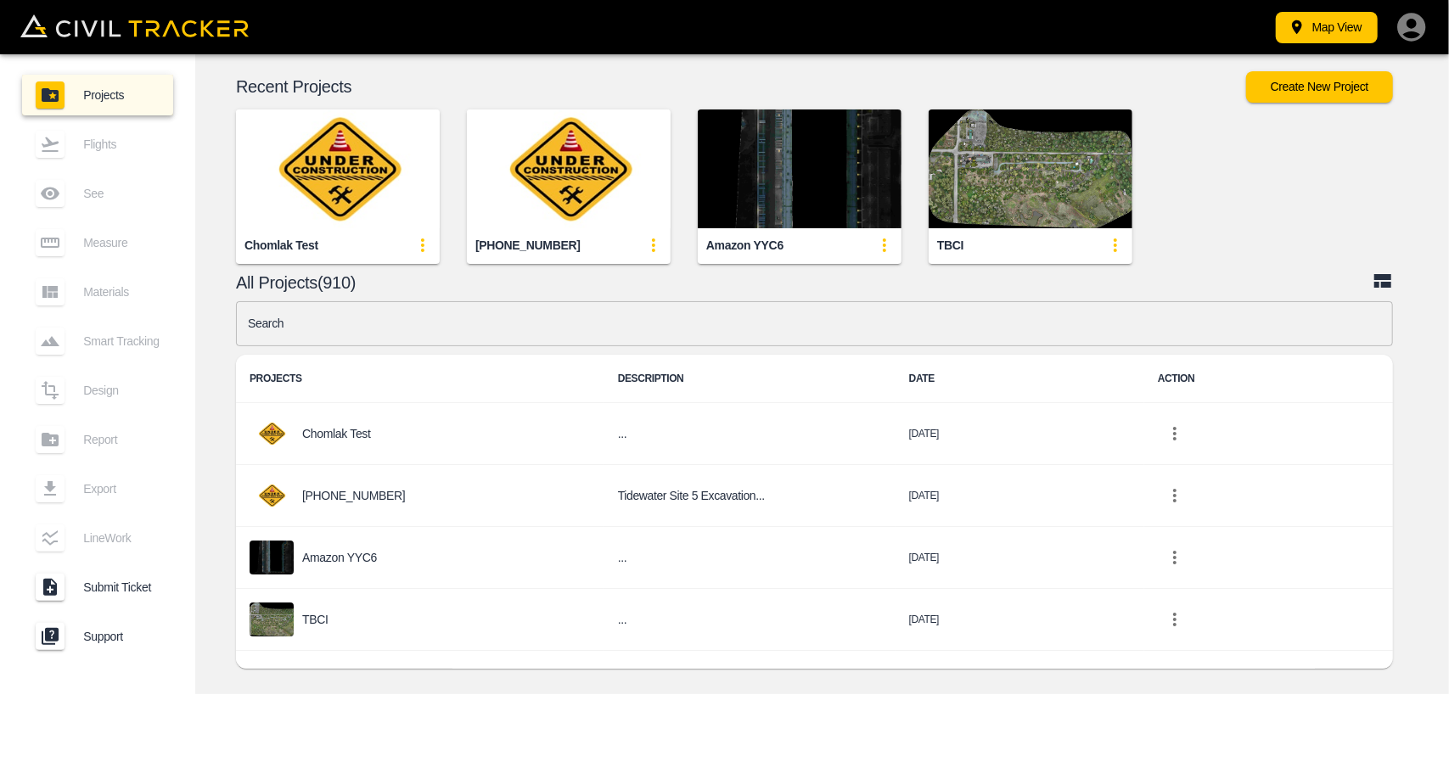
click at [432, 245] on icon "update-card-details" at bounding box center [423, 245] width 20 height 20
click at [393, 342] on div at bounding box center [381, 337] width 48 height 34
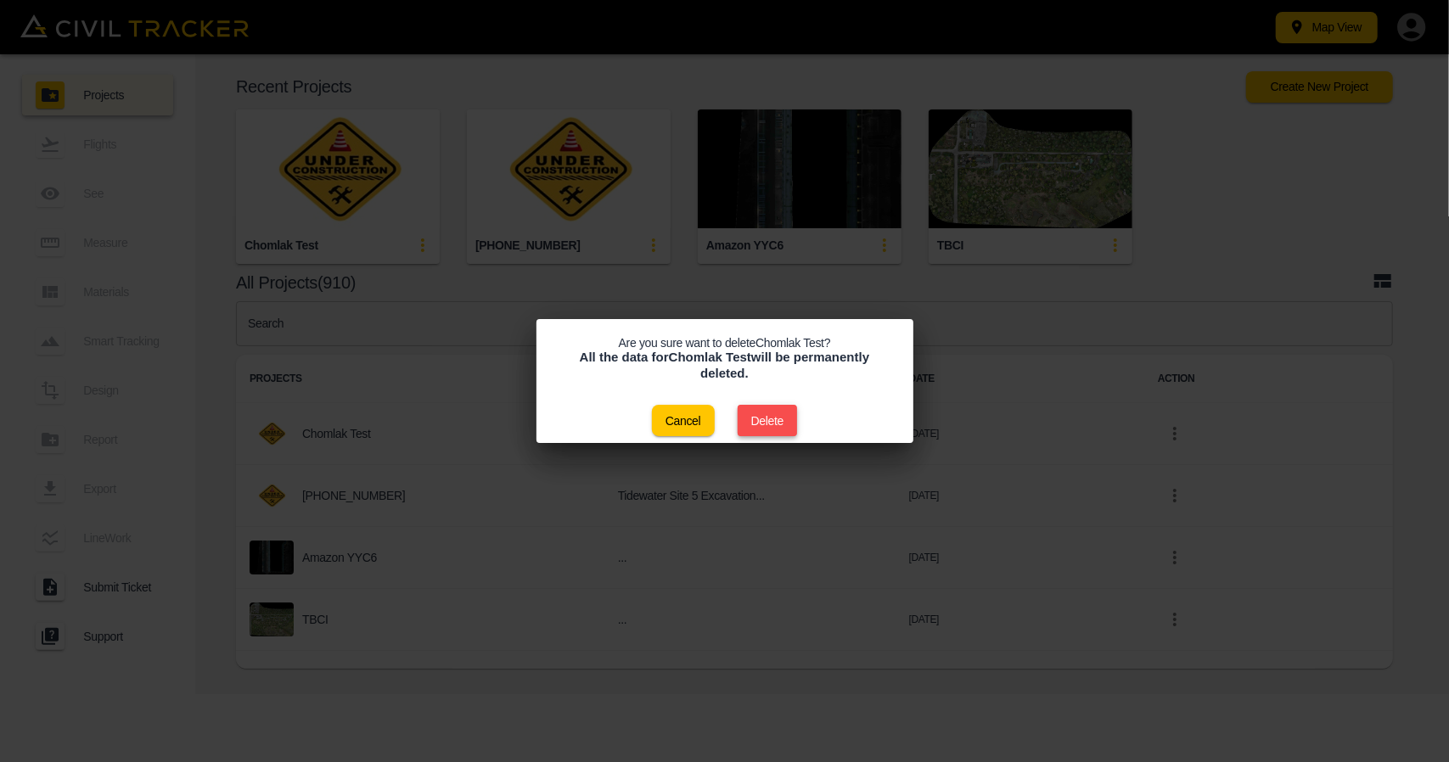
click at [767, 407] on button "Delete" at bounding box center [768, 420] width 60 height 31
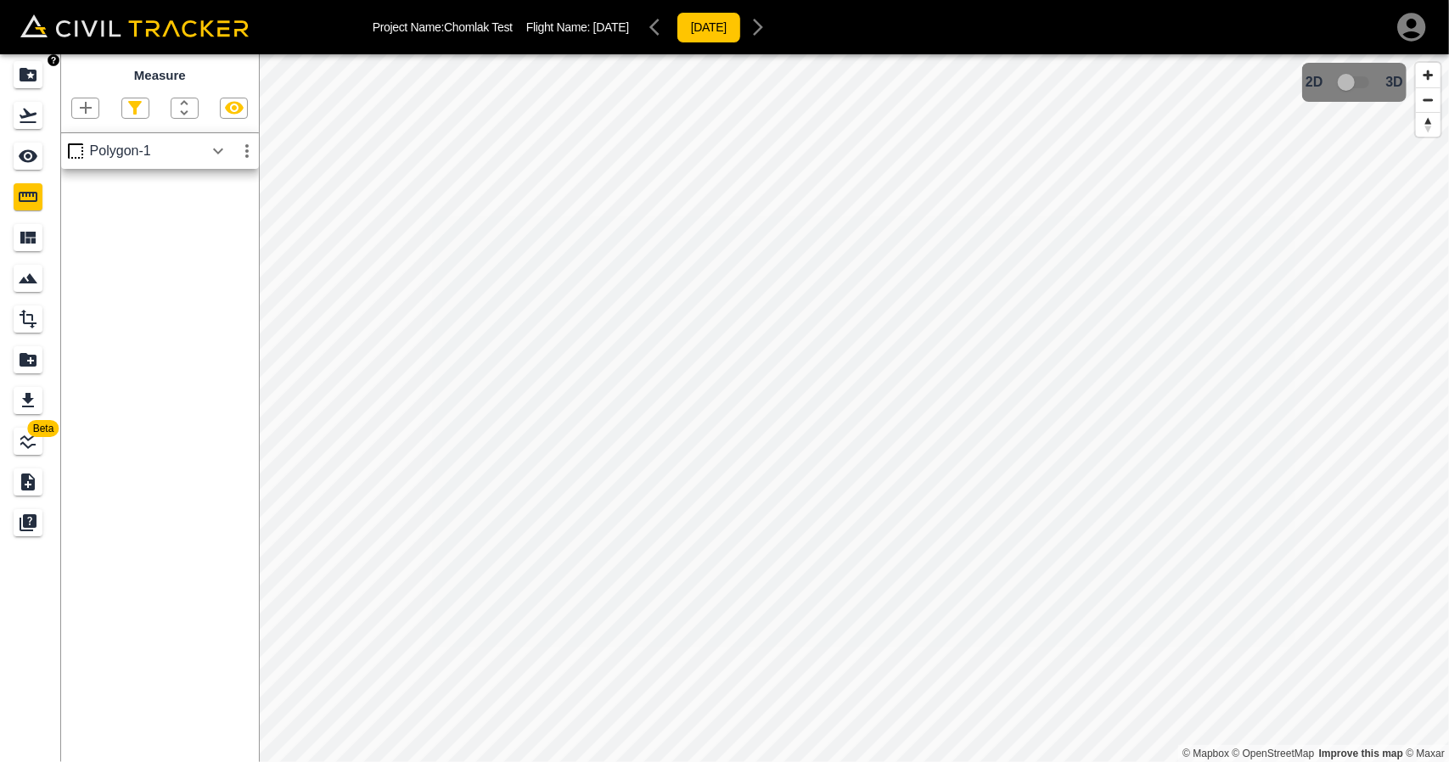
click at [29, 66] on icon "Projects" at bounding box center [28, 75] width 20 height 20
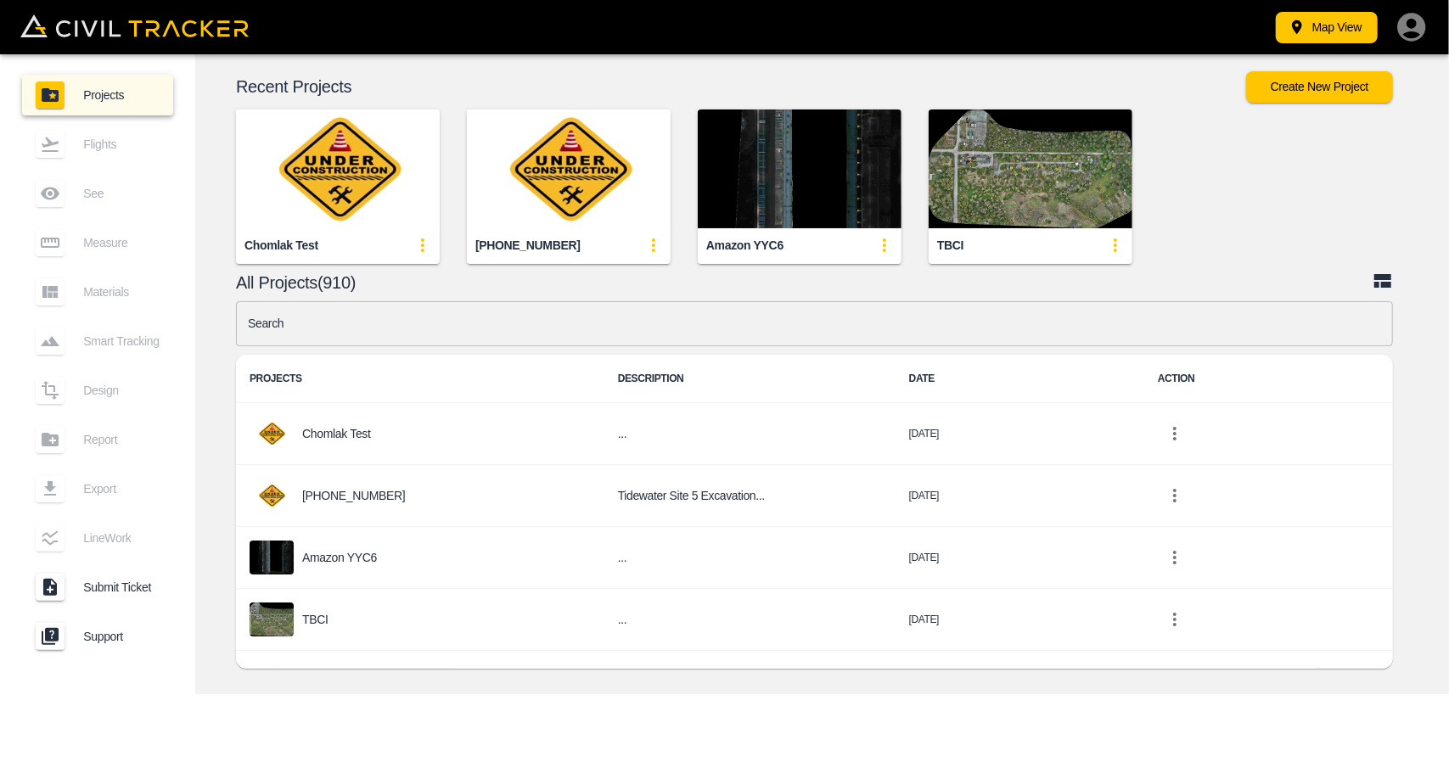
click at [480, 325] on input "text" at bounding box center [814, 323] width 1157 height 45
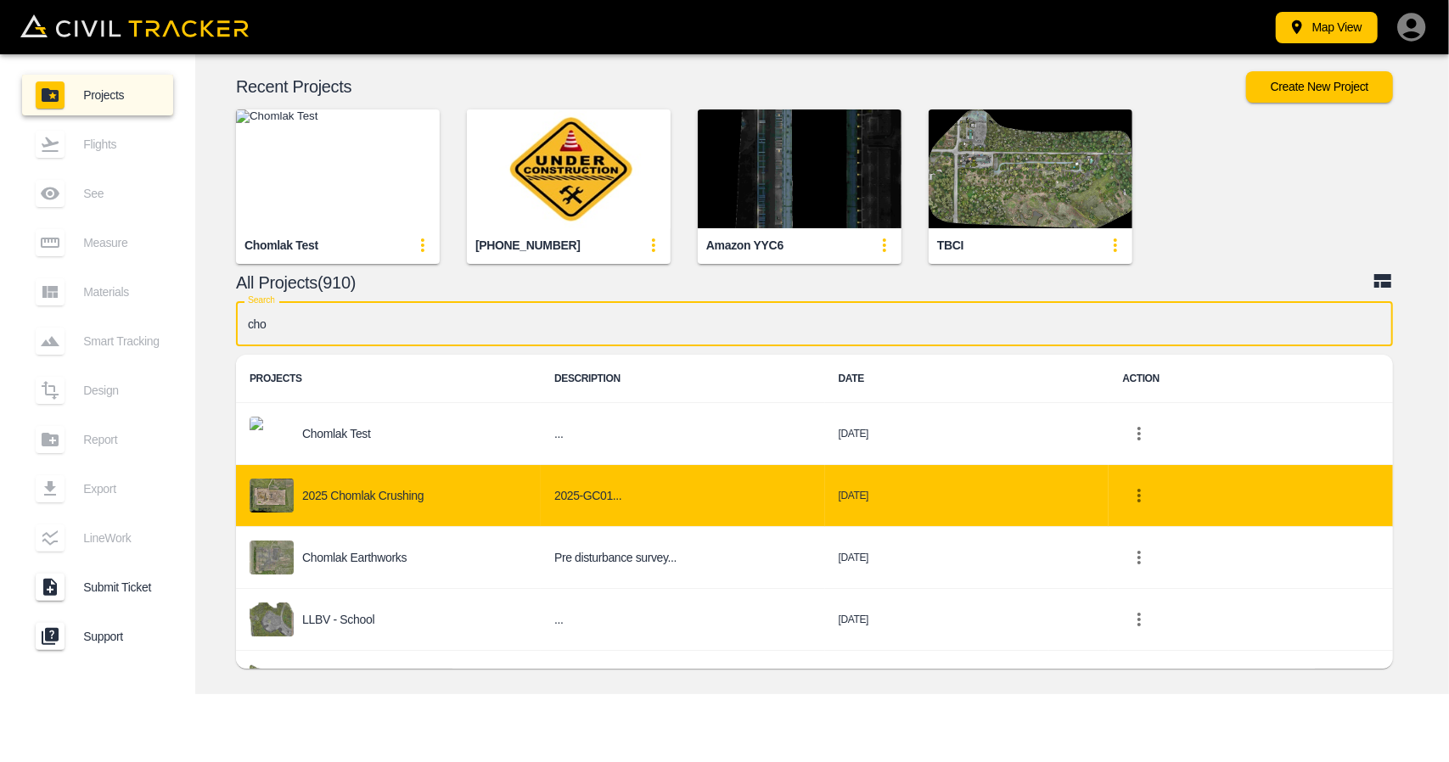
type input "cho"
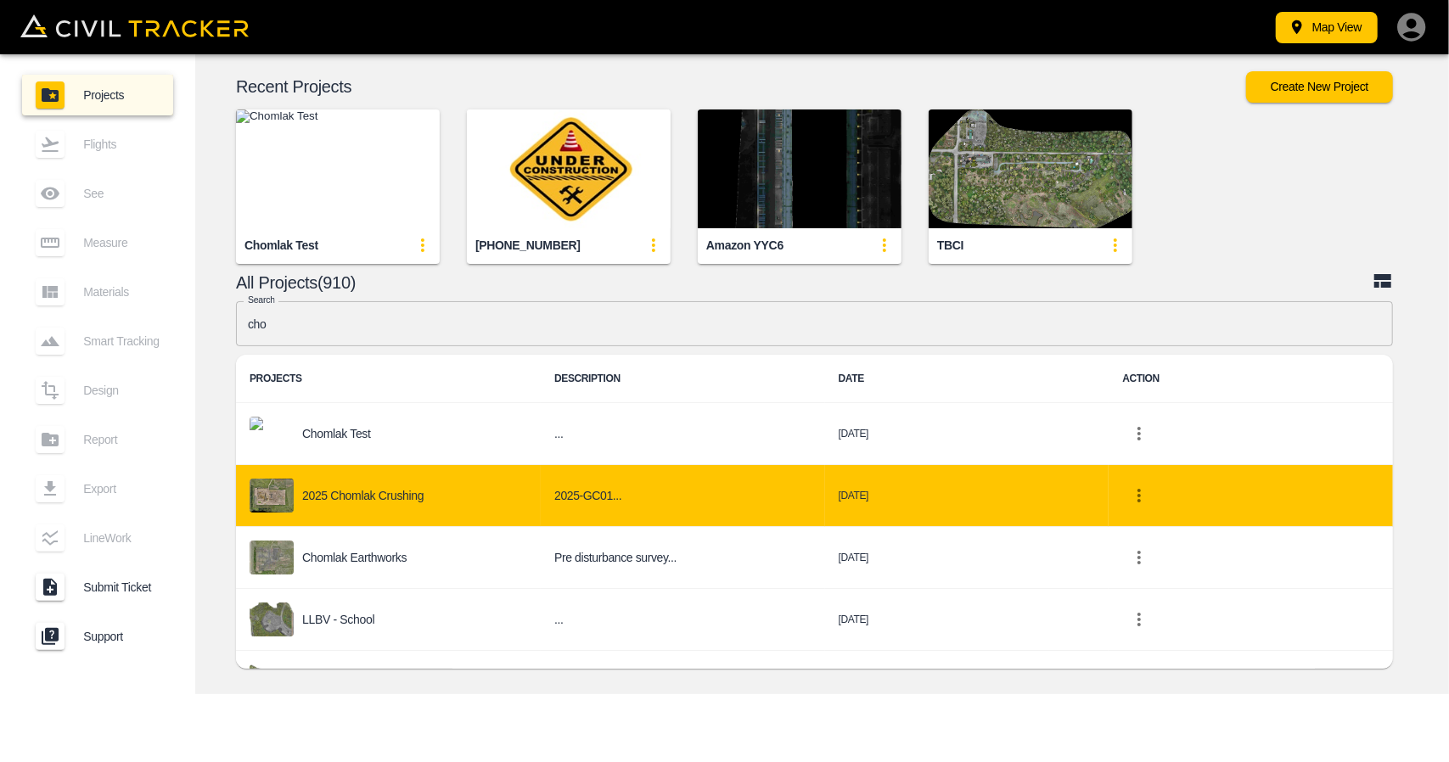
click at [406, 513] on td "2025 Chomlak Crushing" at bounding box center [388, 496] width 305 height 62
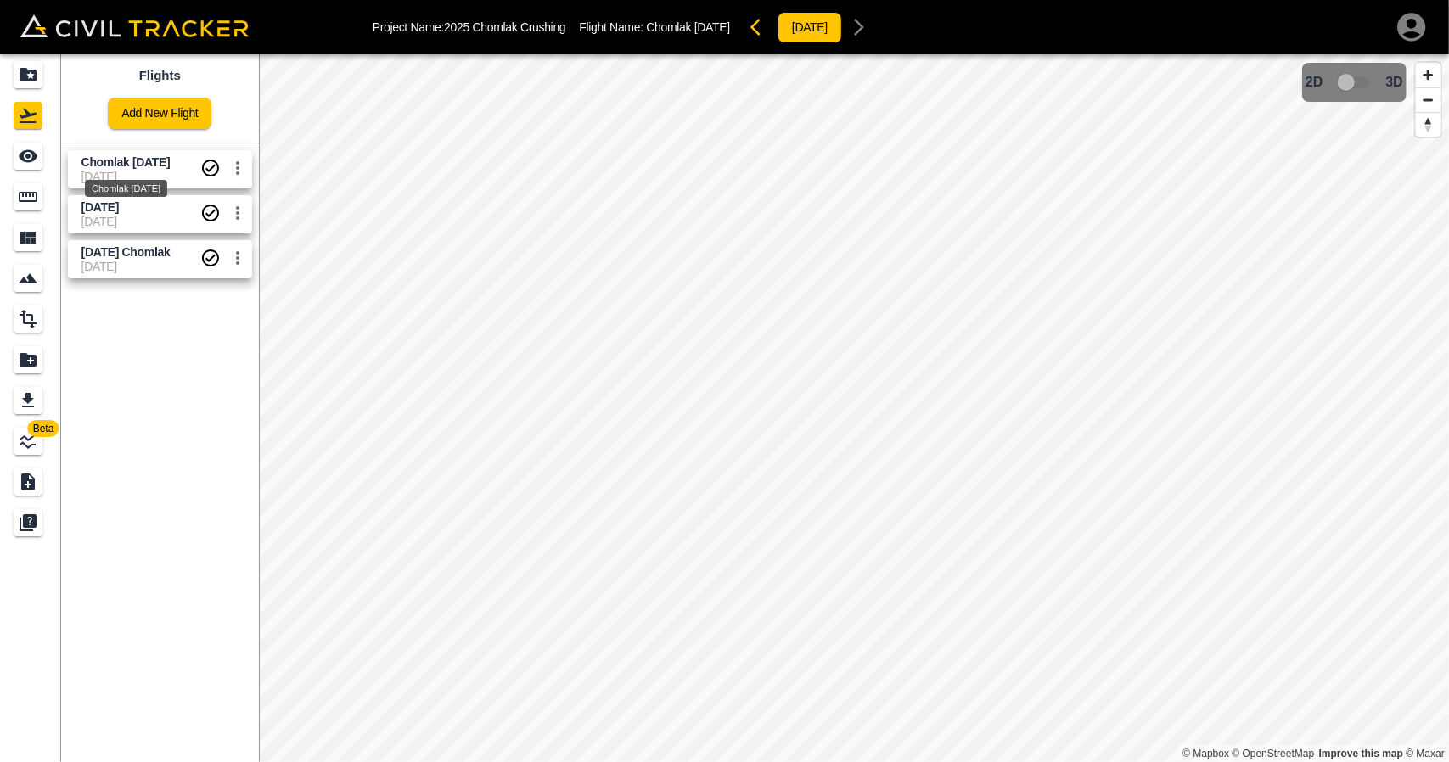
click at [166, 164] on span "Chomlak [DATE]" at bounding box center [125, 162] width 89 height 14
click at [85, 195] on div "Measure" at bounding box center [84, 196] width 50 height 17
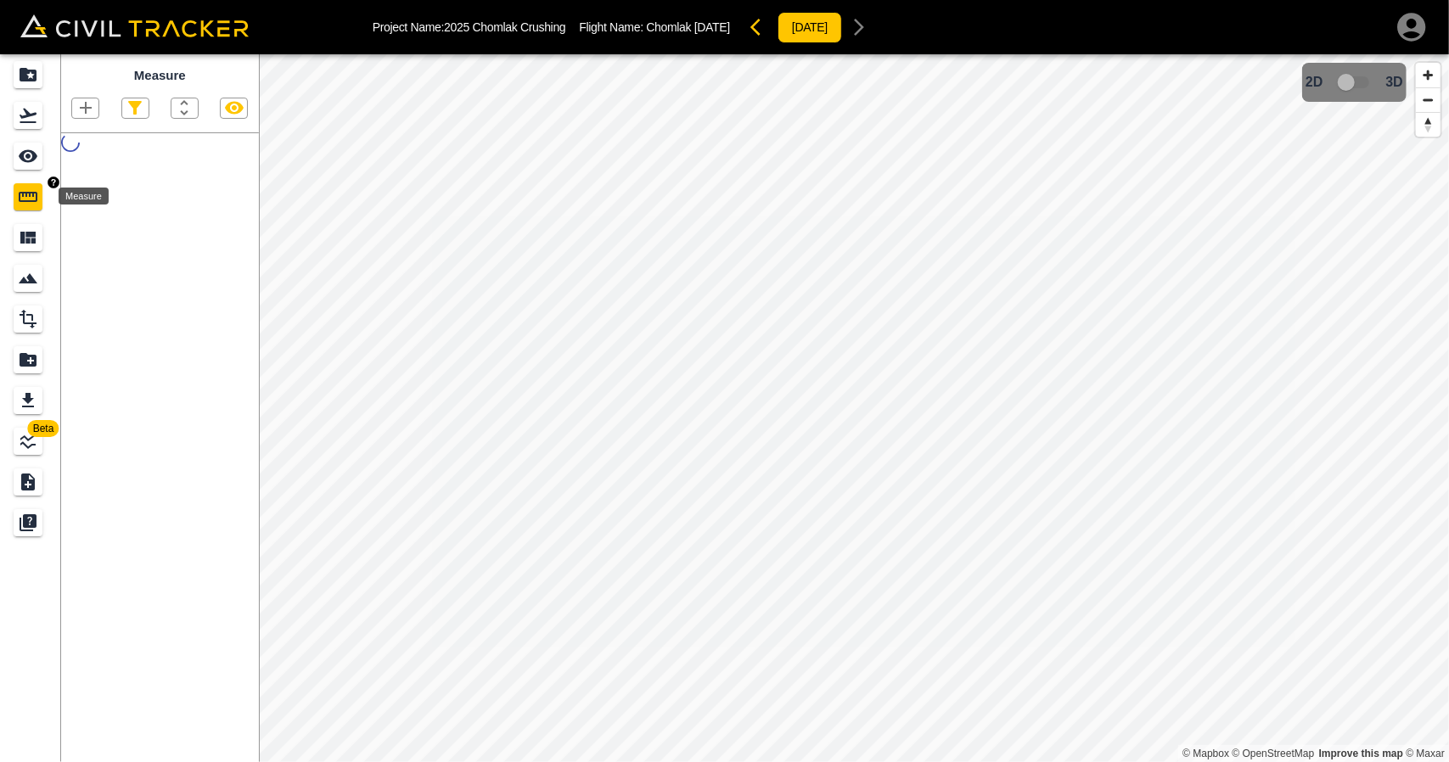
click at [21, 208] on div "Measure" at bounding box center [28, 196] width 29 height 27
drag, startPoint x: 19, startPoint y: 123, endPoint x: 44, endPoint y: 150, distance: 37.2
click at [19, 123] on icon "Flights" at bounding box center [28, 115] width 20 height 20
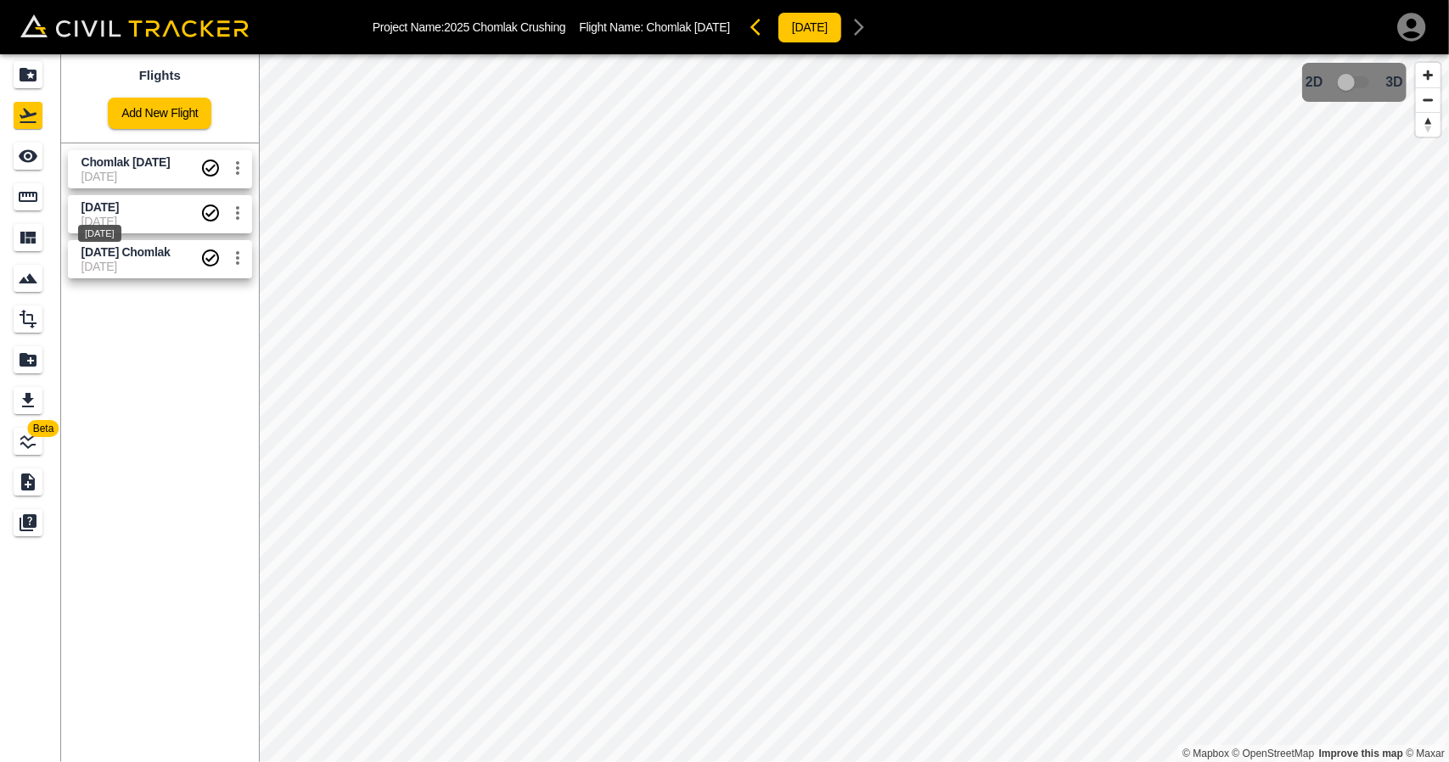
click at [90, 215] on div "[DATE]" at bounding box center [99, 228] width 47 height 31
click at [32, 194] on icon "Measure" at bounding box center [28, 197] width 20 height 20
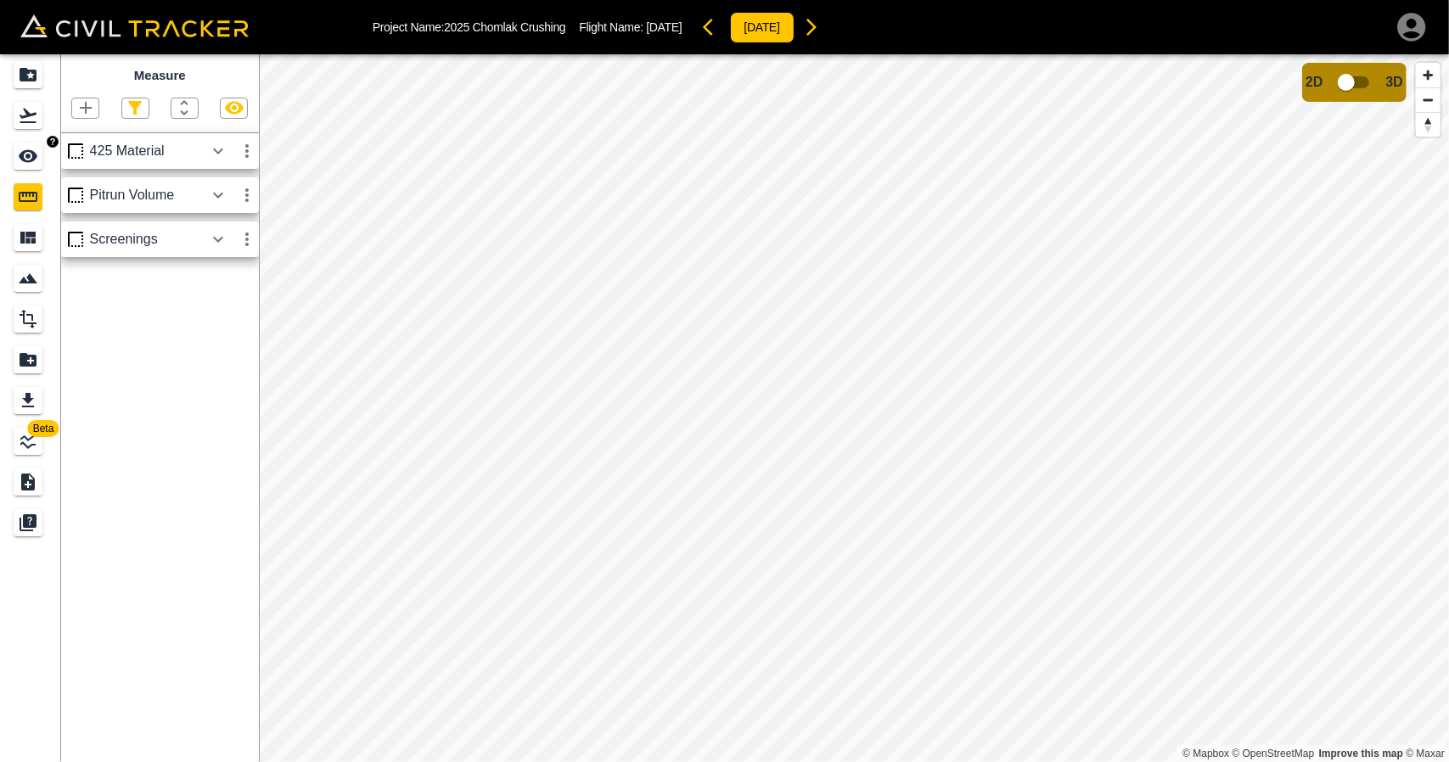
click at [22, 150] on icon "See" at bounding box center [28, 156] width 20 height 20
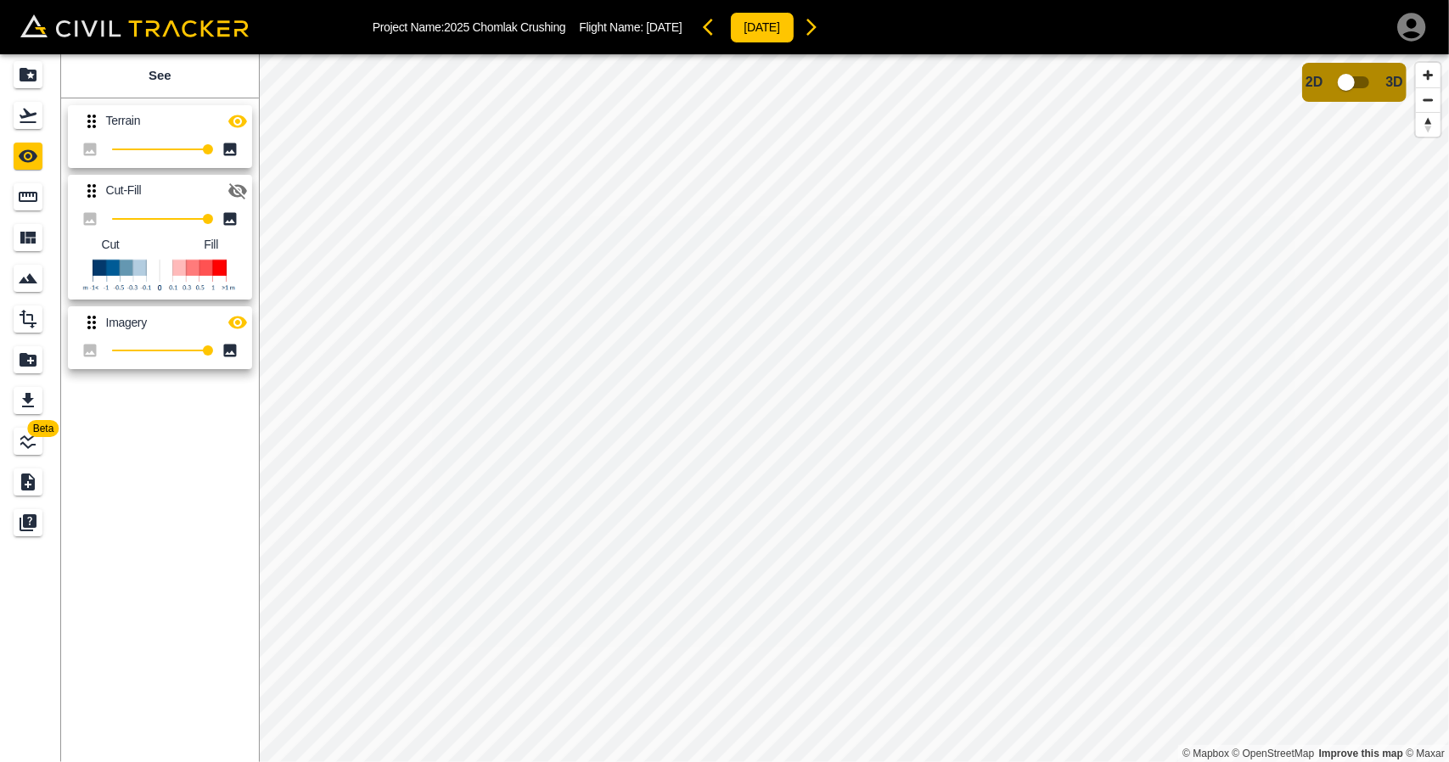
click at [238, 172] on div "Cut-Fill 100 Cut Fill" at bounding box center [156, 234] width 191 height 132
click at [233, 191] on icon "button" at bounding box center [237, 191] width 19 height 16
click at [233, 114] on icon "button" at bounding box center [238, 121] width 20 height 20
click at [233, 190] on icon "button" at bounding box center [237, 190] width 19 height 13
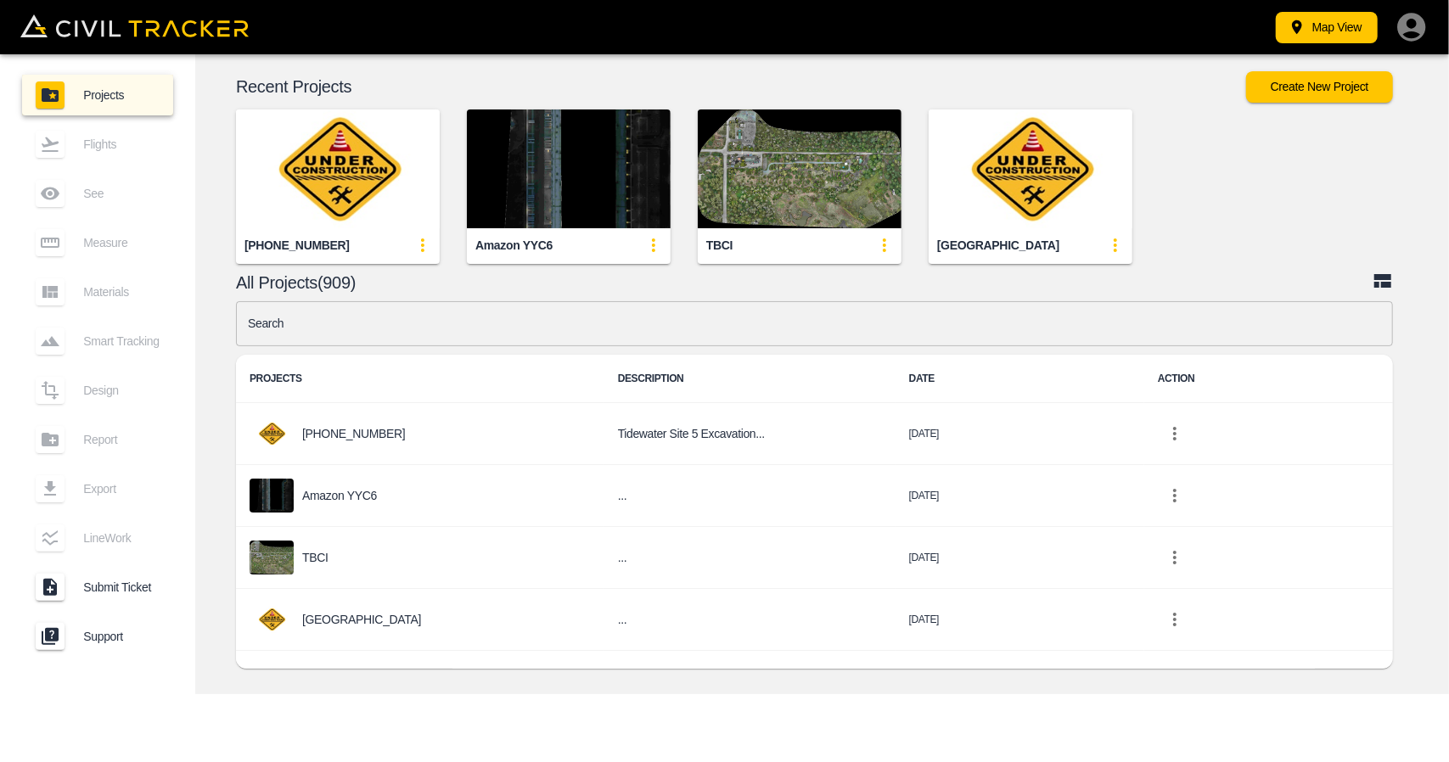
click at [525, 340] on input "text" at bounding box center [814, 323] width 1157 height 45
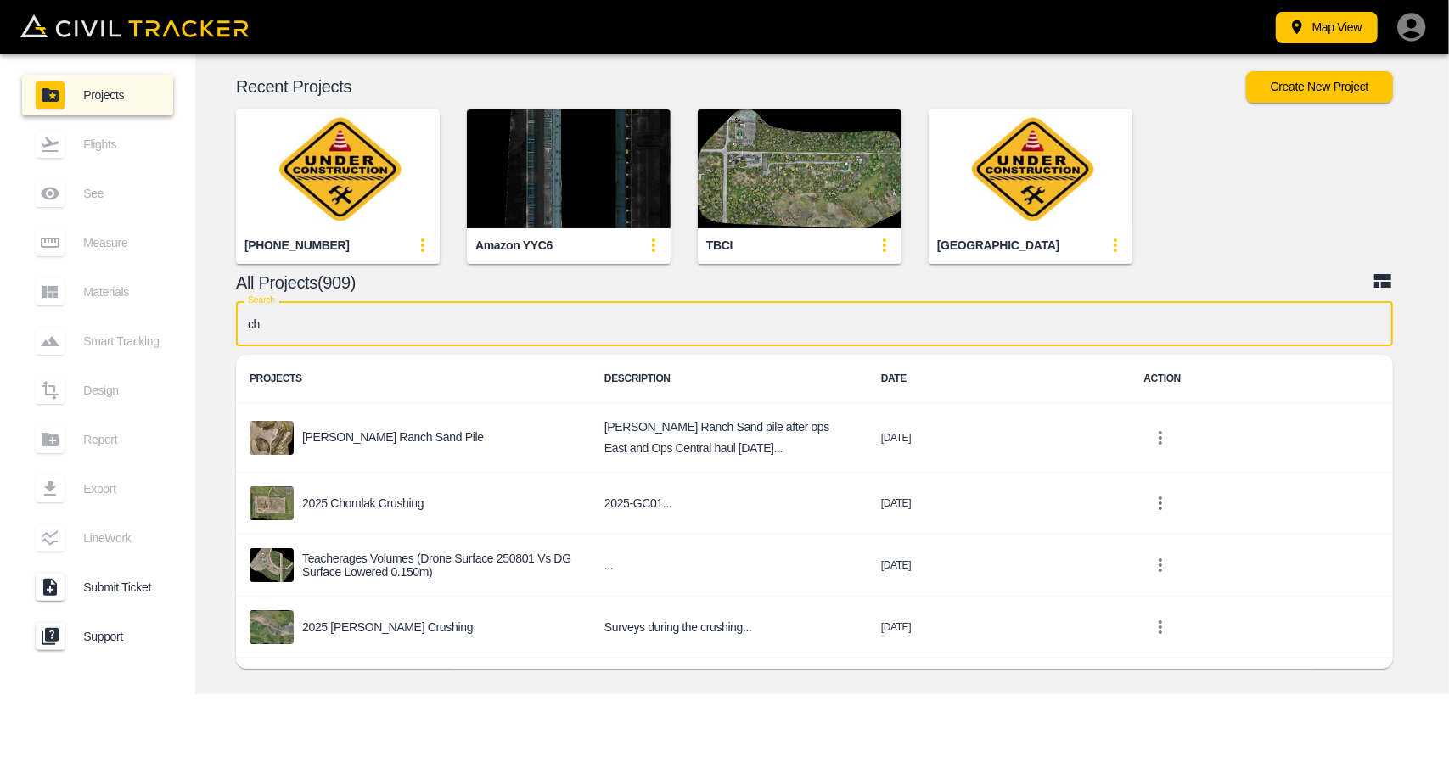
type input "c"
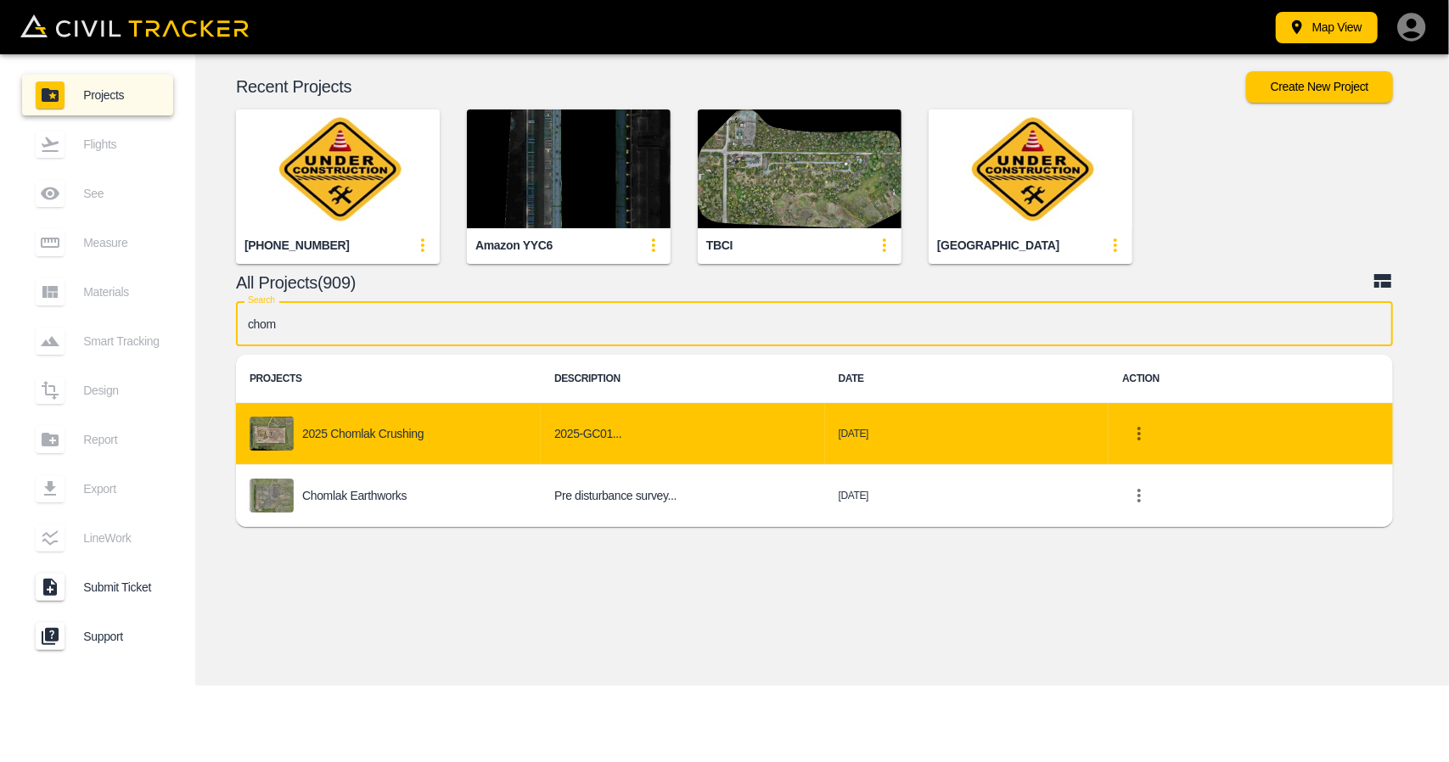
type input "chom"
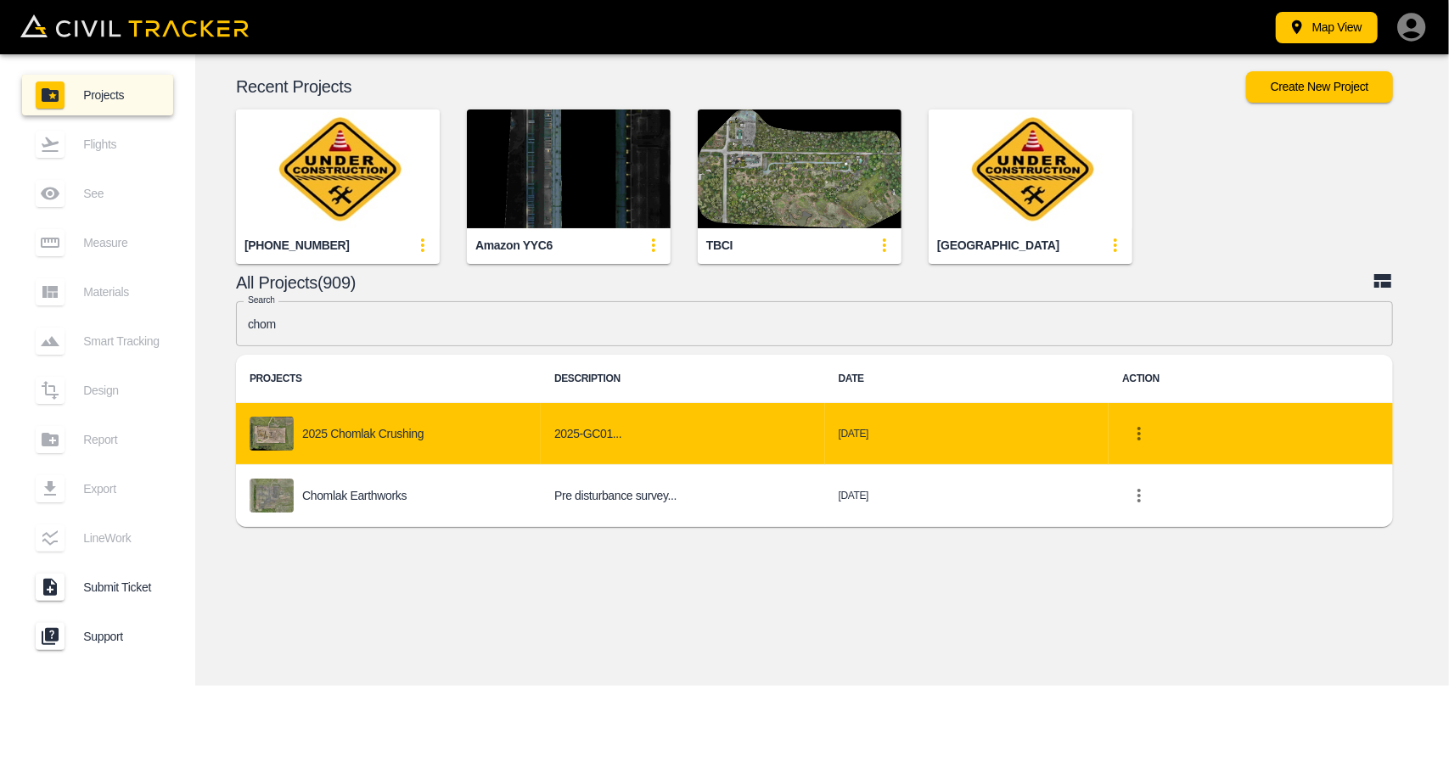
click at [425, 442] on div "2025 Chomlak Crushing" at bounding box center [389, 434] width 278 height 34
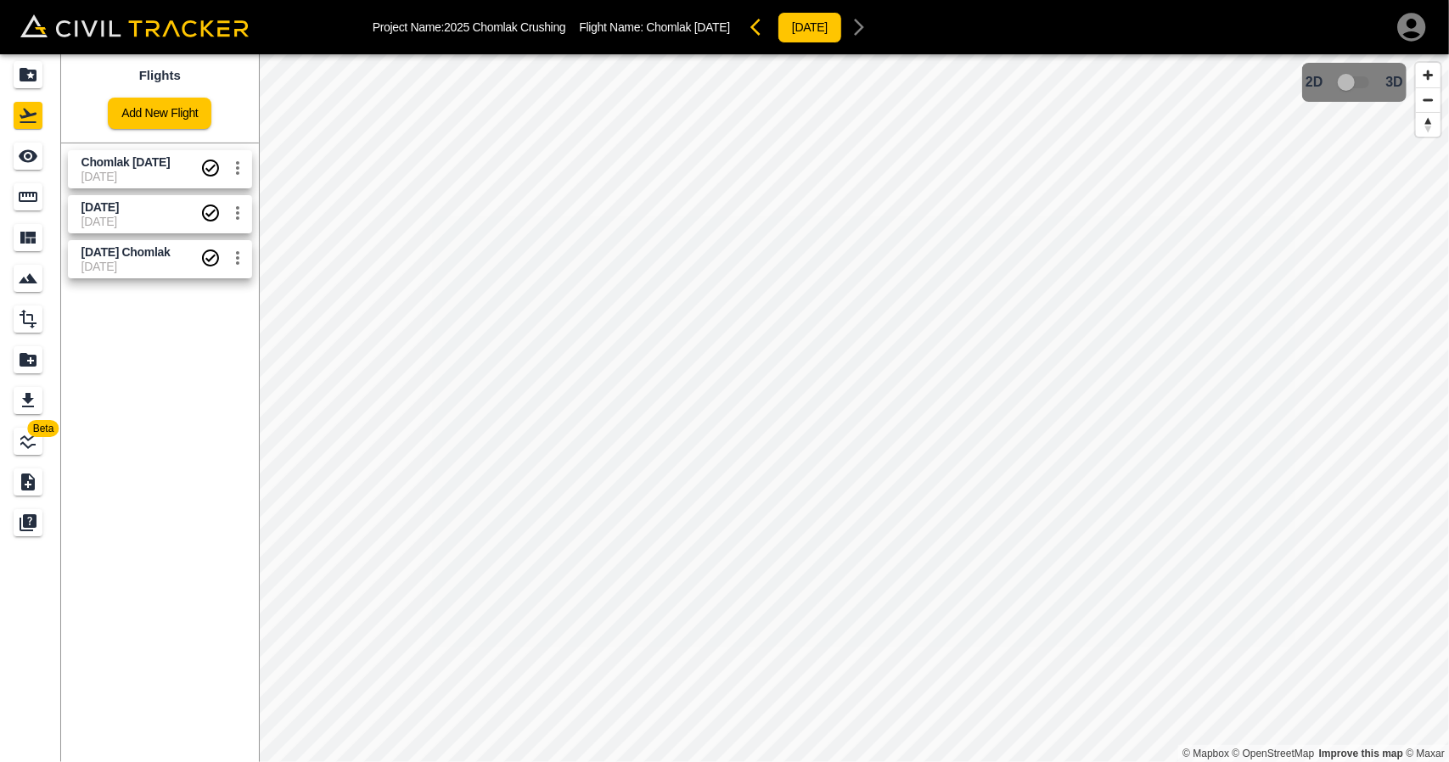
drag, startPoint x: 105, startPoint y: 176, endPoint x: 56, endPoint y: 198, distance: 54.0
click at [102, 177] on span "[DATE]" at bounding box center [140, 177] width 119 height 14
click at [53, 199] on link at bounding box center [30, 197] width 61 height 41
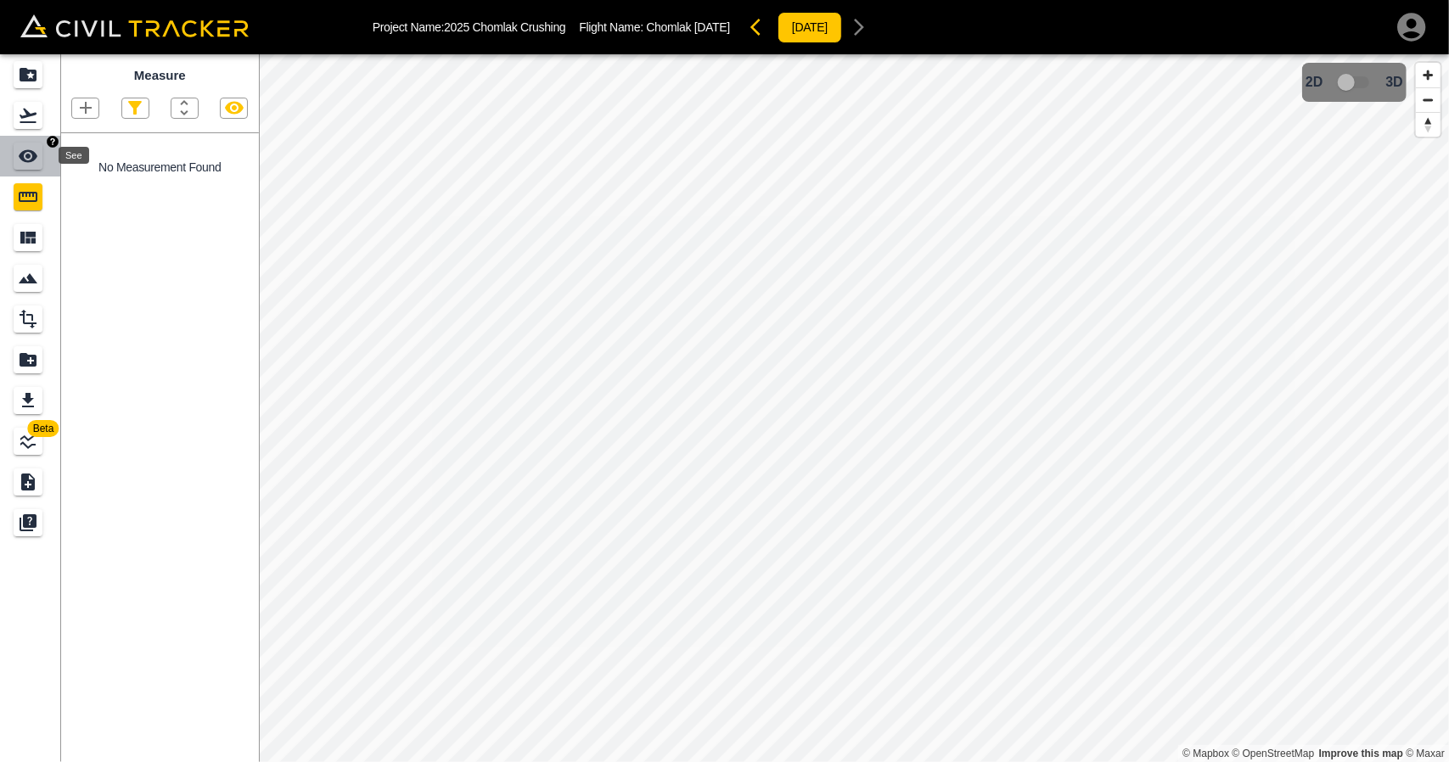
drag, startPoint x: 32, startPoint y: 159, endPoint x: 69, endPoint y: 166, distance: 37.1
click at [33, 159] on icon "See" at bounding box center [28, 156] width 19 height 13
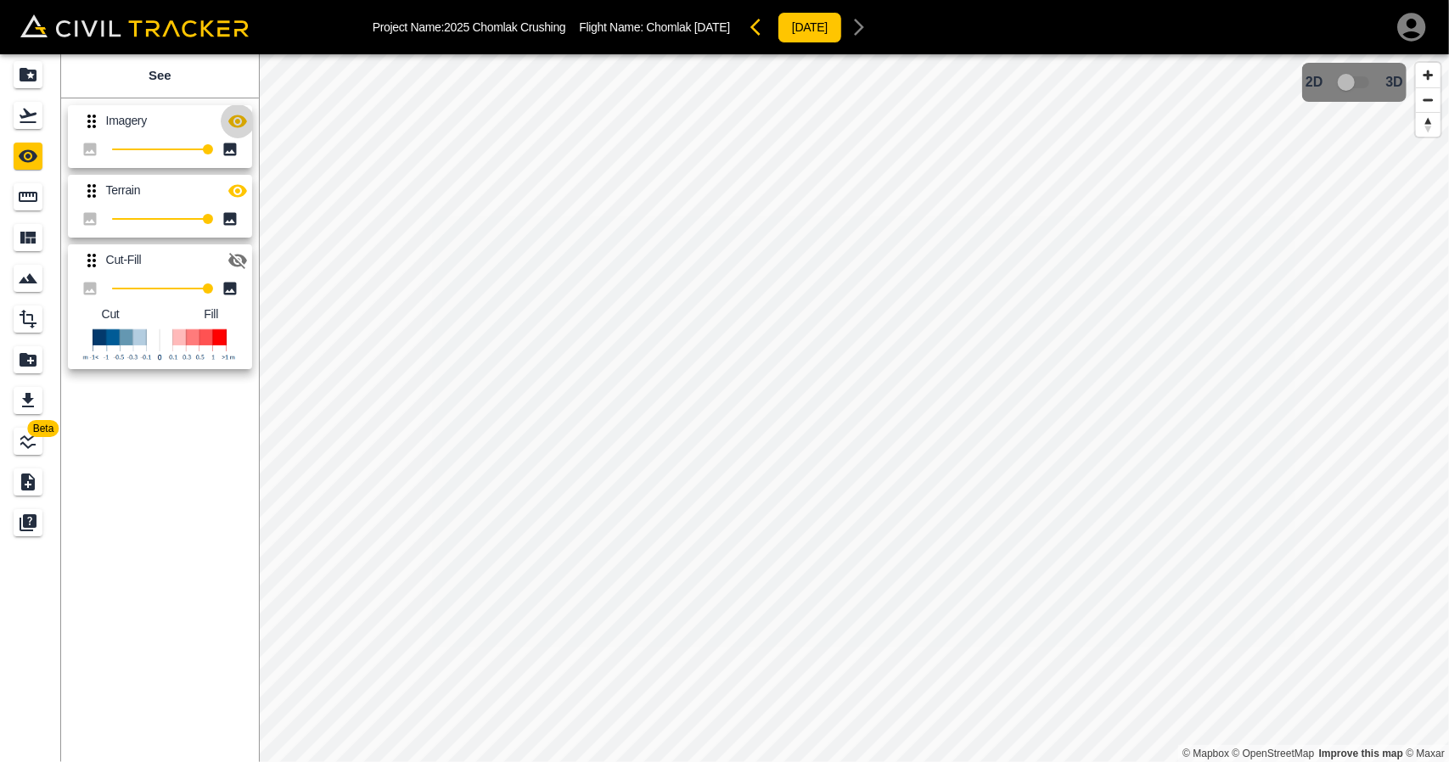
click at [236, 125] on icon "button" at bounding box center [238, 121] width 20 height 20
click at [39, 206] on div "Measure" at bounding box center [28, 196] width 29 height 27
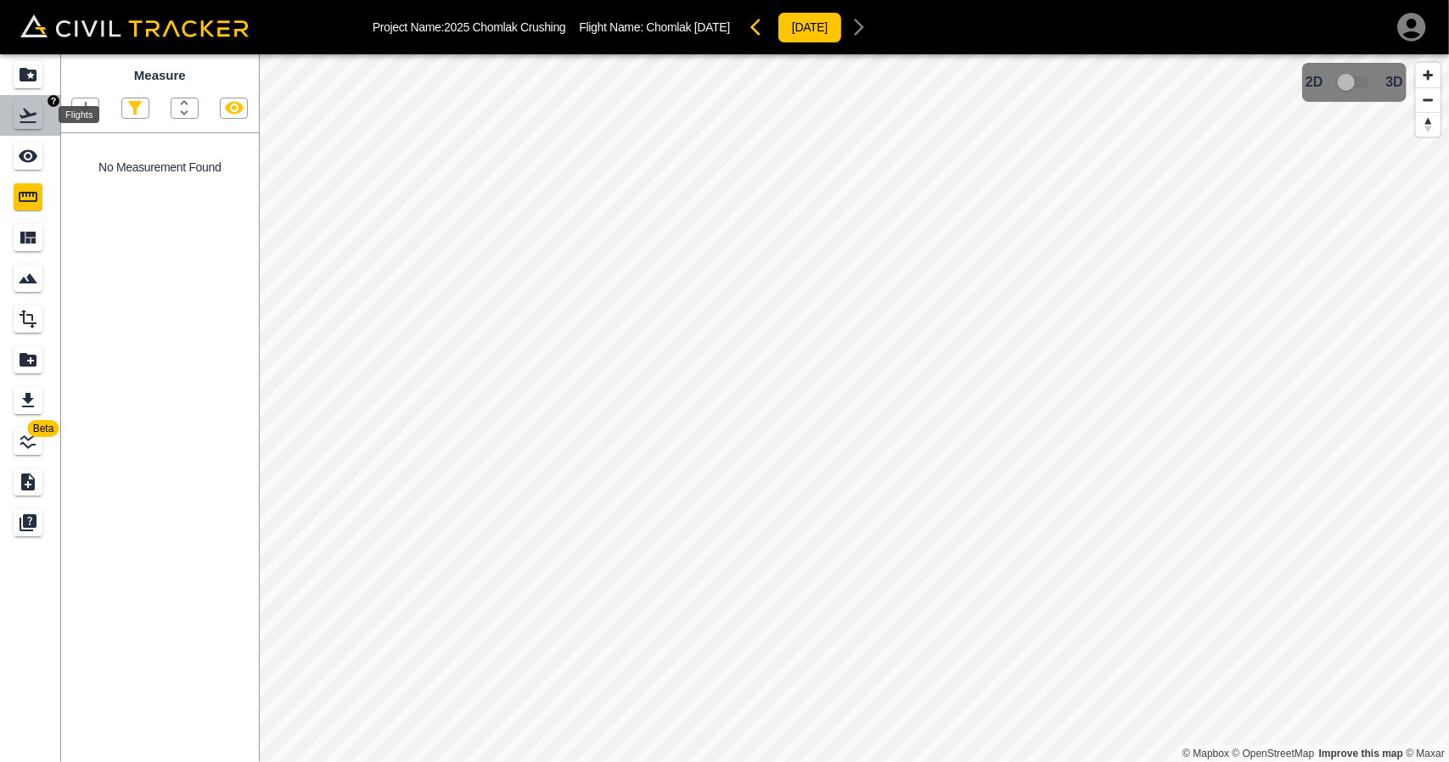
click at [25, 118] on icon "Flights" at bounding box center [28, 115] width 20 height 20
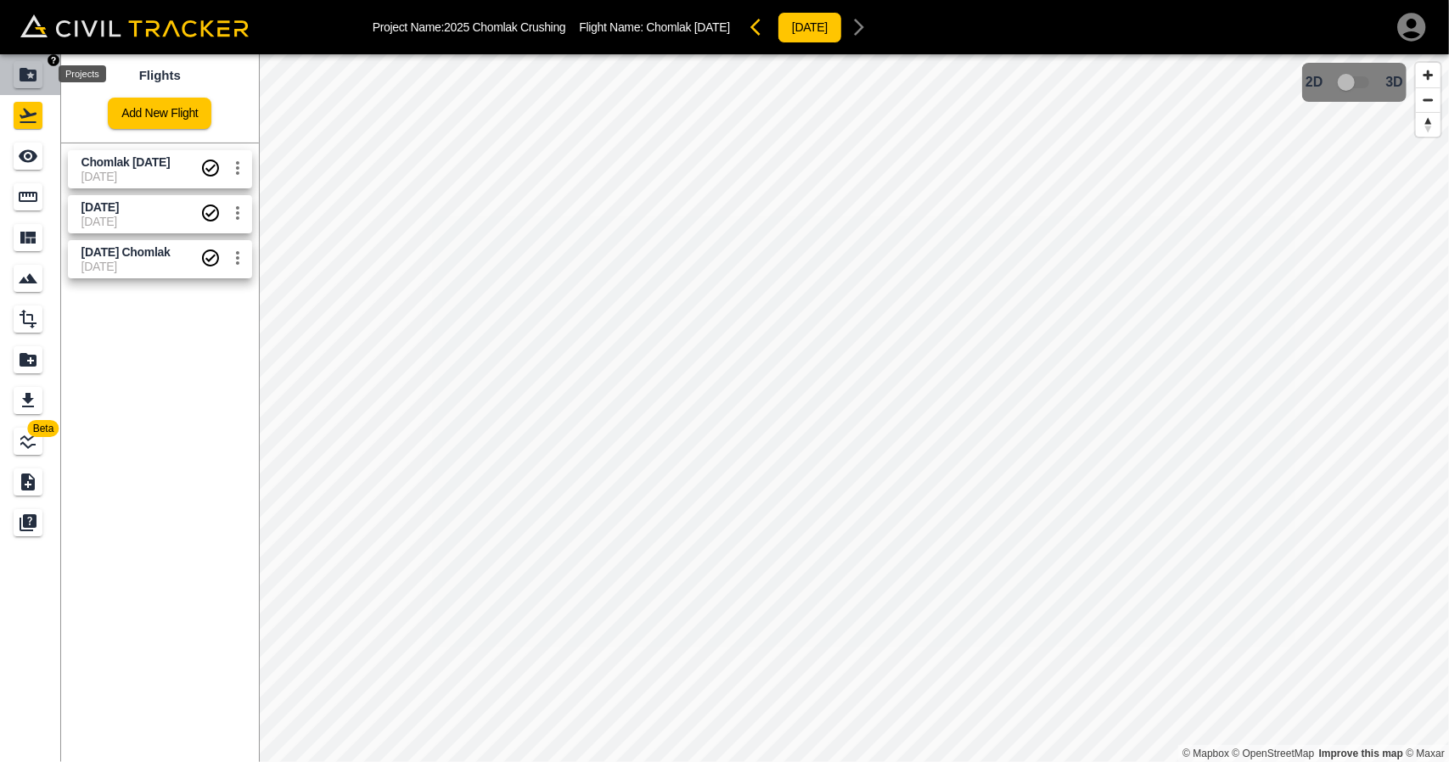
click at [25, 79] on icon "Projects" at bounding box center [28, 75] width 17 height 14
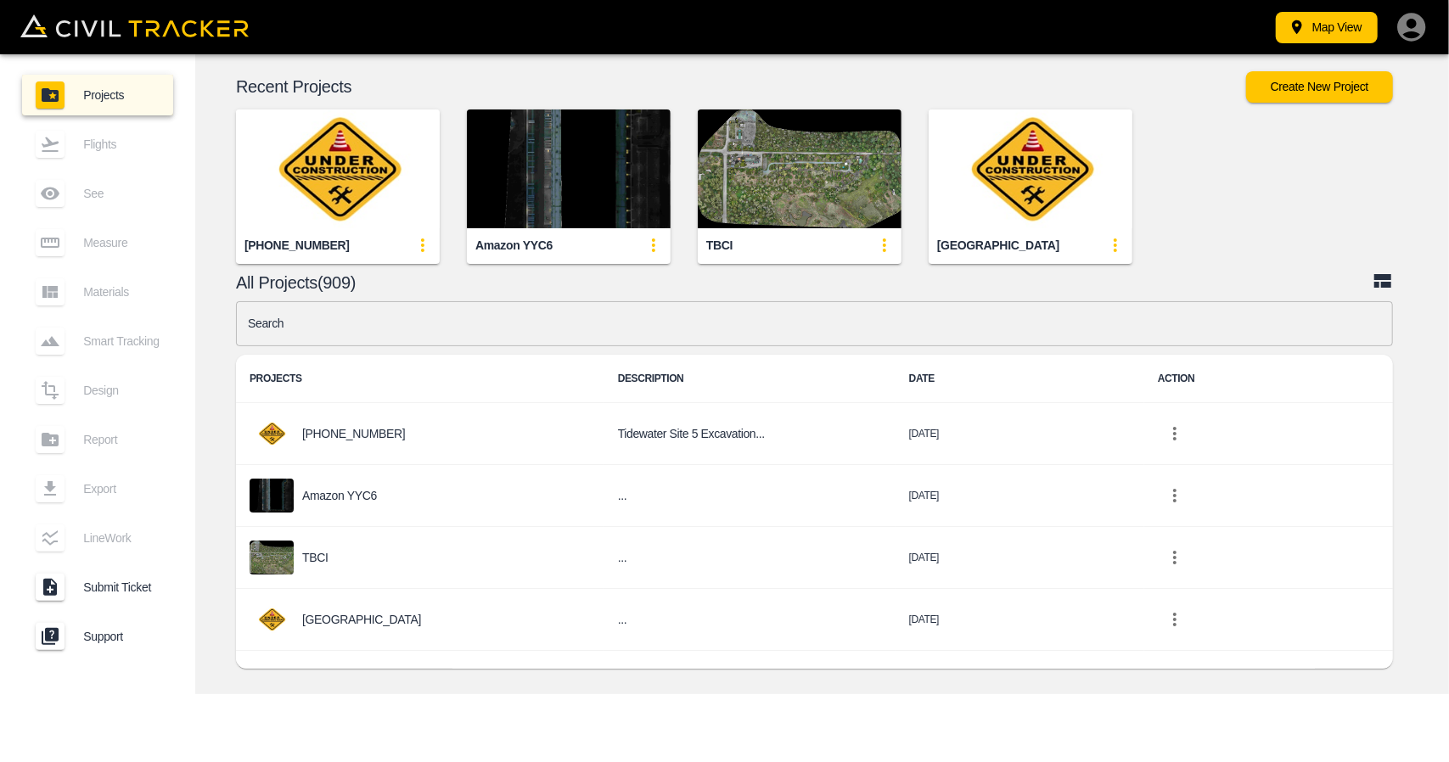
click at [491, 327] on input "text" at bounding box center [814, 323] width 1157 height 45
